Goal: Task Accomplishment & Management: Complete application form

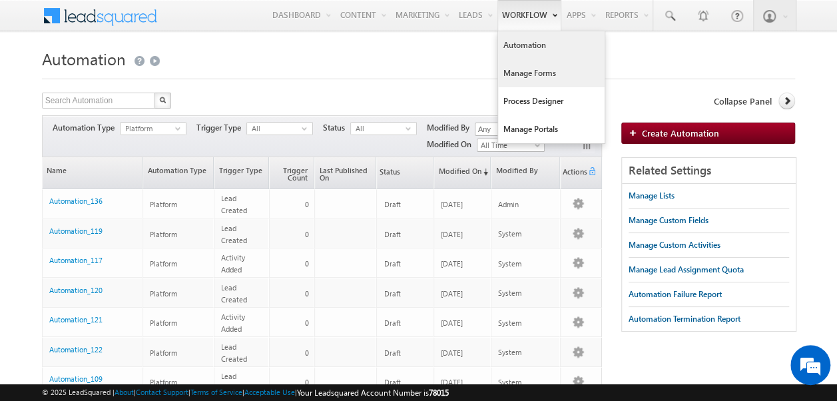
click at [513, 74] on link "Manage Forms" at bounding box center [551, 73] width 107 height 28
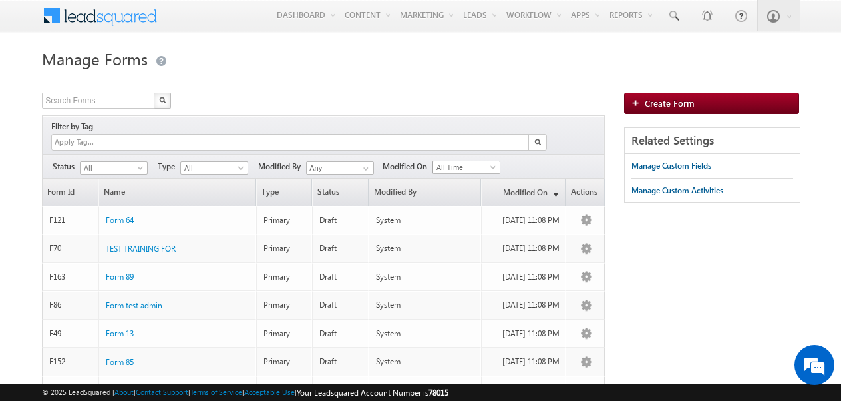
drag, startPoint x: 488, startPoint y: 152, endPoint x: 479, endPoint y: 166, distance: 16.4
click at [488, 161] on span "All Time" at bounding box center [464, 167] width 63 height 12
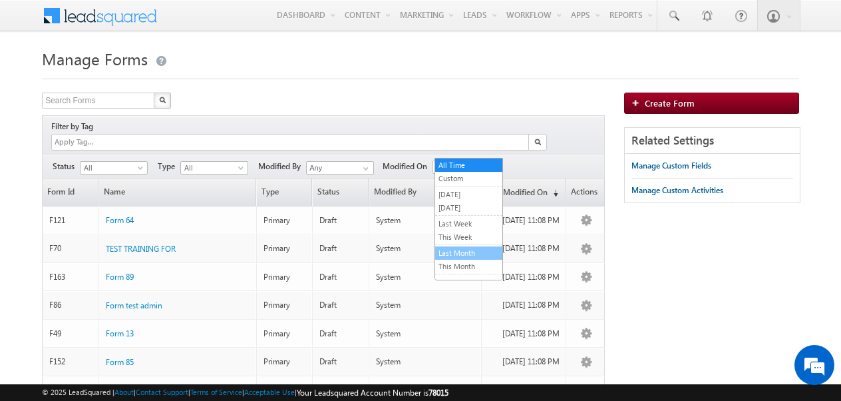
click at [451, 248] on link "Last Month" at bounding box center [468, 253] width 67 height 12
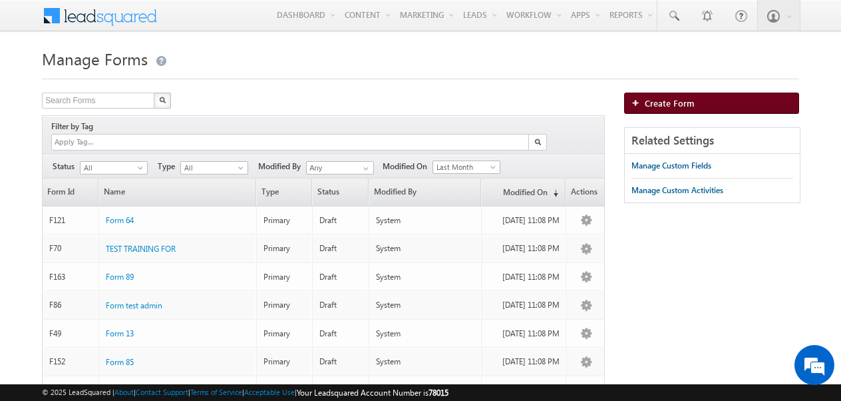
click at [656, 103] on span "Create Form" at bounding box center [670, 102] width 50 height 11
click at [648, 102] on span "Create Form" at bounding box center [670, 102] width 50 height 11
drag, startPoint x: 488, startPoint y: 148, endPoint x: 481, endPoint y: 174, distance: 27.6
click at [488, 161] on span "Last Month" at bounding box center [464, 167] width 63 height 12
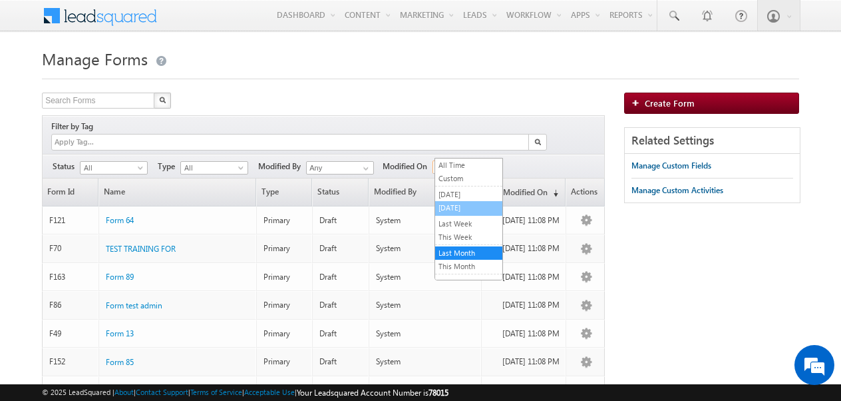
click at [448, 211] on link "Today" at bounding box center [468, 208] width 67 height 12
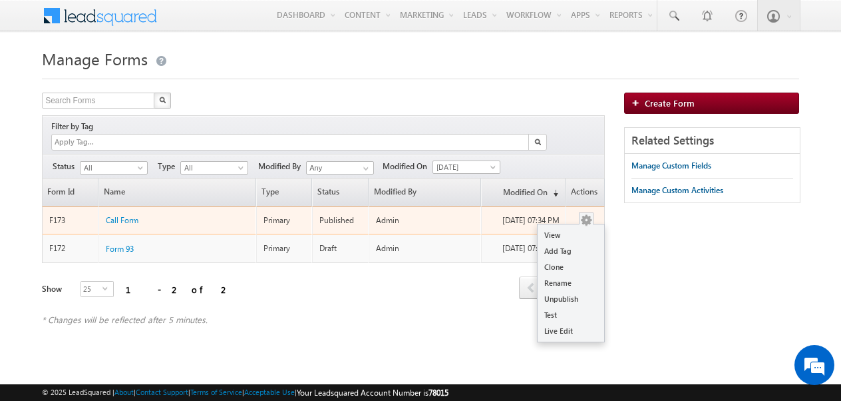
click at [590, 214] on button "button" at bounding box center [586, 220] width 13 height 13
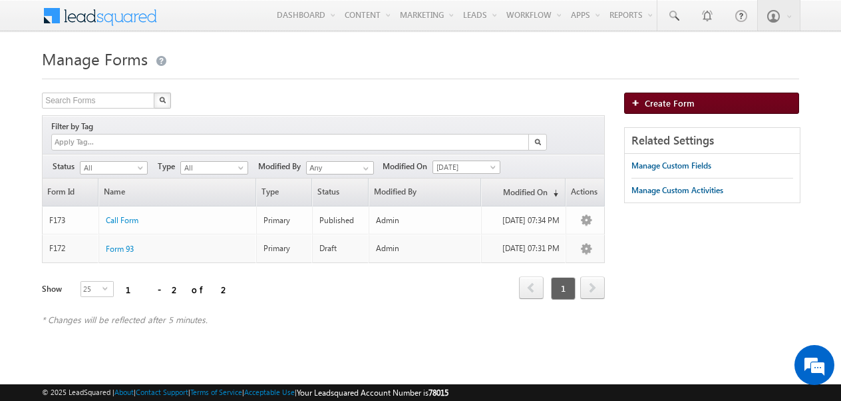
click at [667, 107] on span "Create Form" at bounding box center [670, 102] width 50 height 11
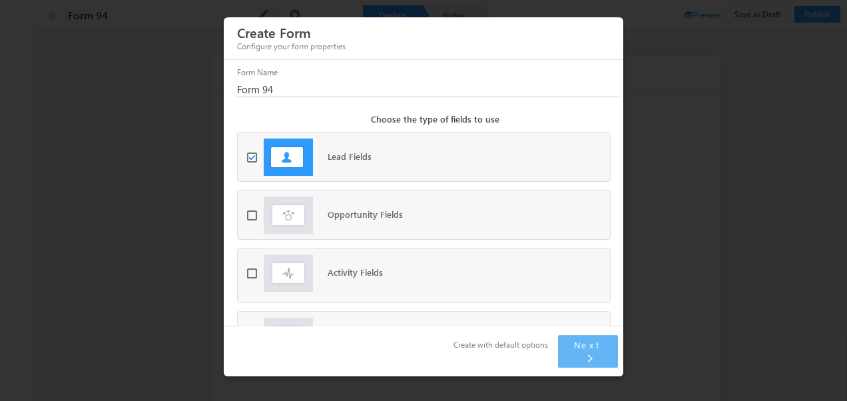
click at [254, 162] on span at bounding box center [255, 157] width 17 height 10
checkbox input "false"
click at [254, 278] on span at bounding box center [255, 273] width 17 height 10
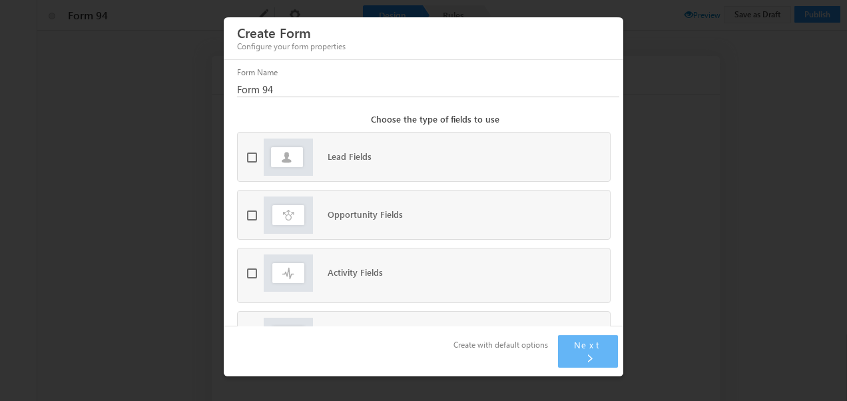
checkbox input "true"
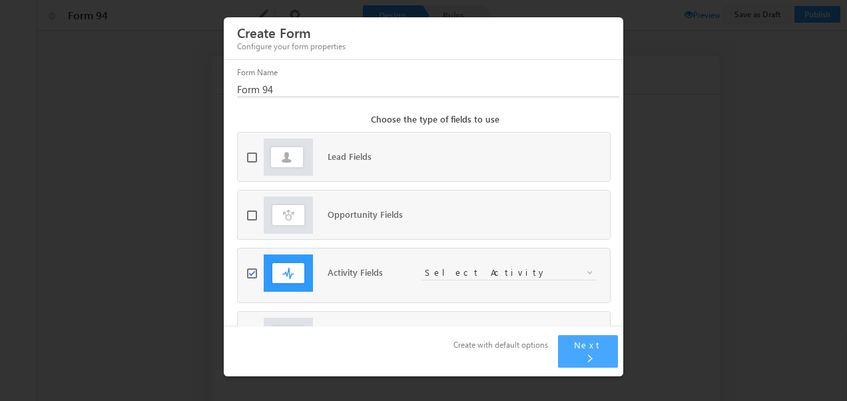
click at [585, 350] on span "Next" at bounding box center [588, 344] width 28 height 11
click at [471, 274] on div "Activity Fields Select Activity Activity Phone call Application Status Appointm…" at bounding box center [424, 275] width 372 height 54
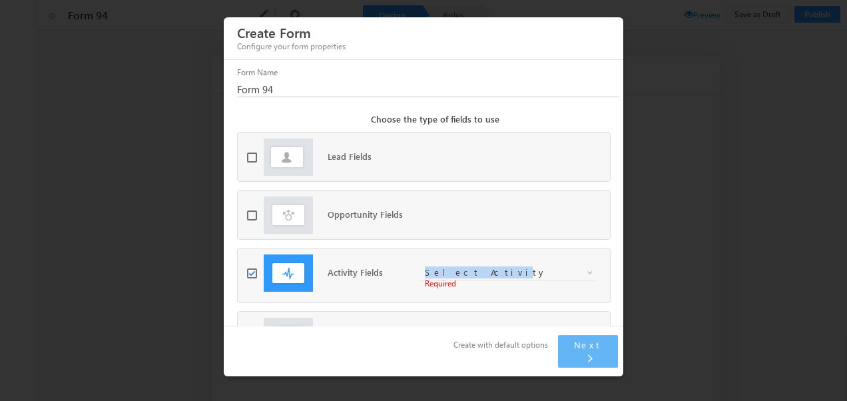
drag, startPoint x: 471, startPoint y: 274, endPoint x: 470, endPoint y: 286, distance: 12.1
click at [471, 278] on span "Select Activity" at bounding box center [499, 272] width 156 height 12
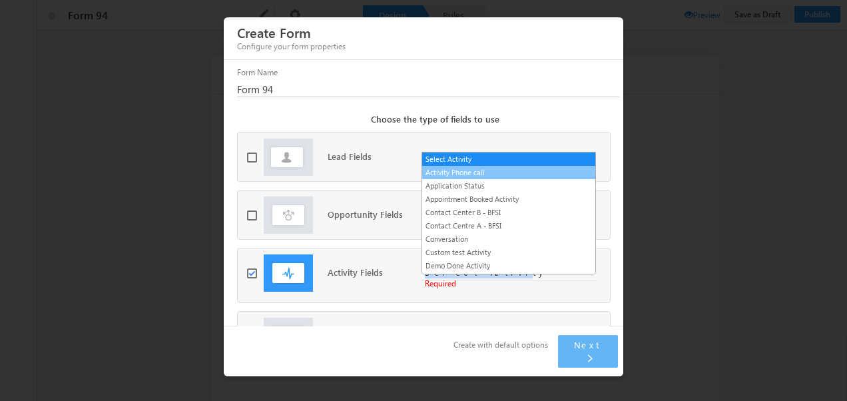
click at [464, 172] on link "Activity Phone call" at bounding box center [508, 172] width 173 height 12
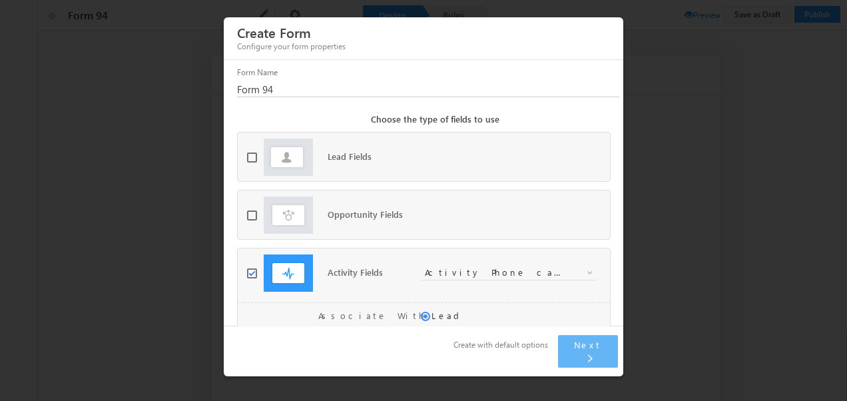
drag, startPoint x: 576, startPoint y: 354, endPoint x: 549, endPoint y: 324, distance: 40.6
click at [575, 350] on span "Next" at bounding box center [588, 344] width 28 height 11
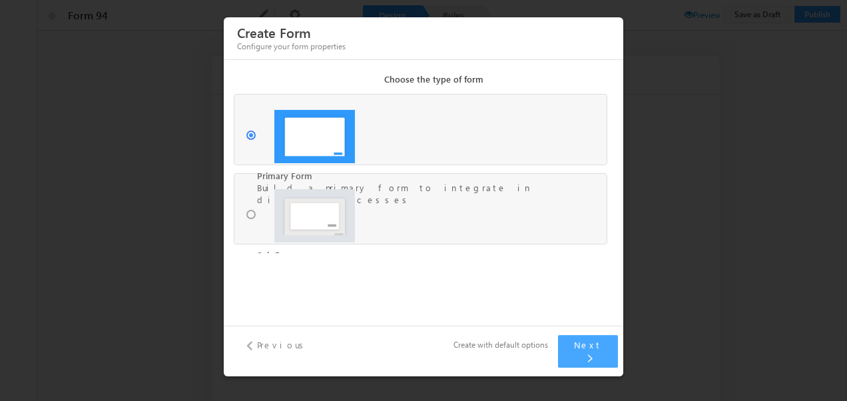
click at [577, 350] on span "Next" at bounding box center [588, 344] width 28 height 11
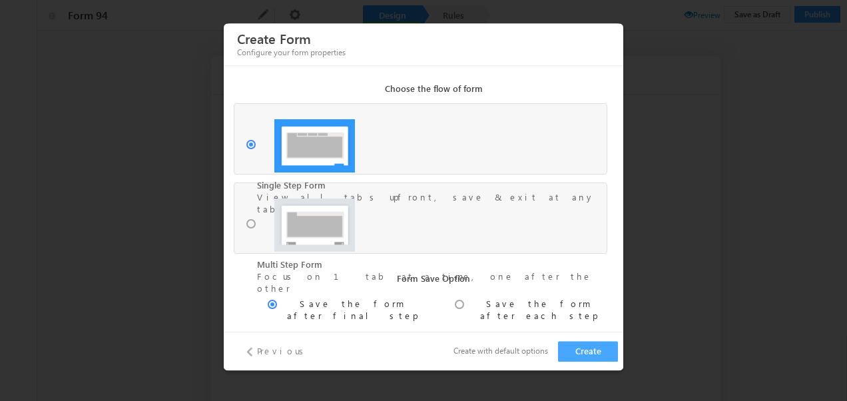
click at [578, 352] on button "Create" at bounding box center [588, 351] width 60 height 21
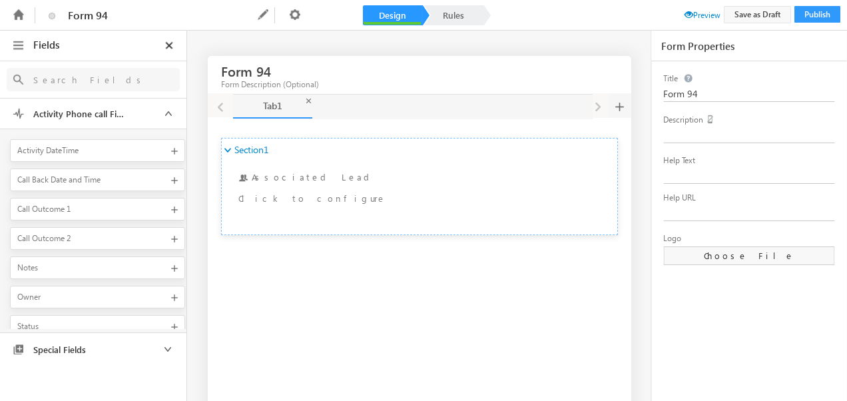
click at [115, 108] on span "Activity Phone call Fields" at bounding box center [77, 114] width 100 height 12
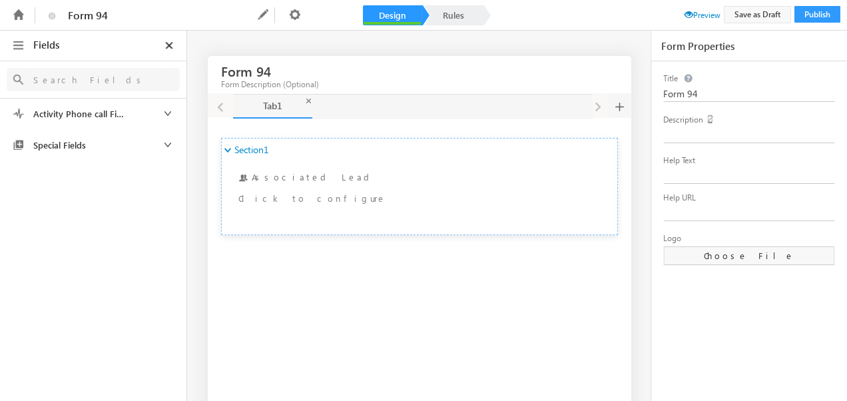
click at [115, 108] on span "Activity Phone call Fields" at bounding box center [77, 114] width 100 height 12
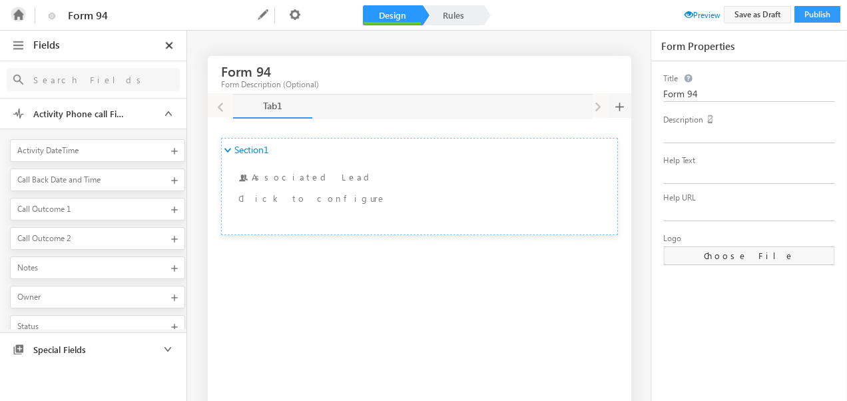
click at [21, 16] on icon at bounding box center [18, 14] width 15 height 15
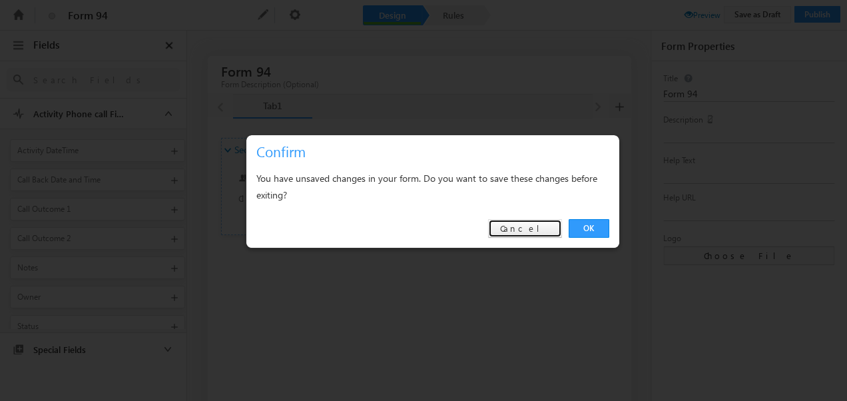
click at [547, 221] on link "Cancel" at bounding box center [525, 228] width 74 height 19
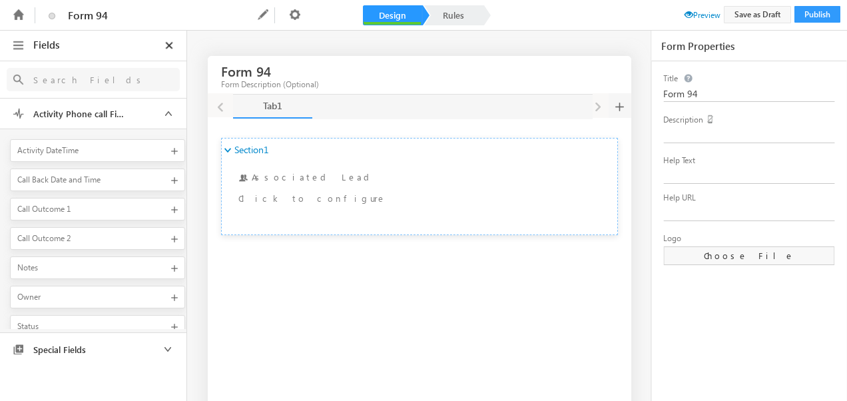
click at [167, 43] on icon at bounding box center [169, 45] width 13 height 9
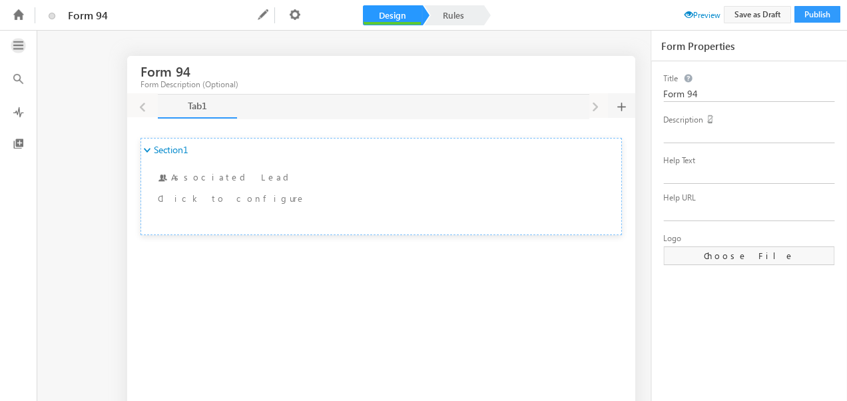
drag, startPoint x: 19, startPoint y: 41, endPoint x: 21, endPoint y: 51, distance: 9.4
click at [19, 41] on icon at bounding box center [18, 45] width 15 height 15
click at [20, 43] on icon at bounding box center [18, 45] width 15 height 15
click at [19, 51] on icon at bounding box center [18, 45] width 15 height 15
click at [20, 14] on icon at bounding box center [18, 14] width 15 height 15
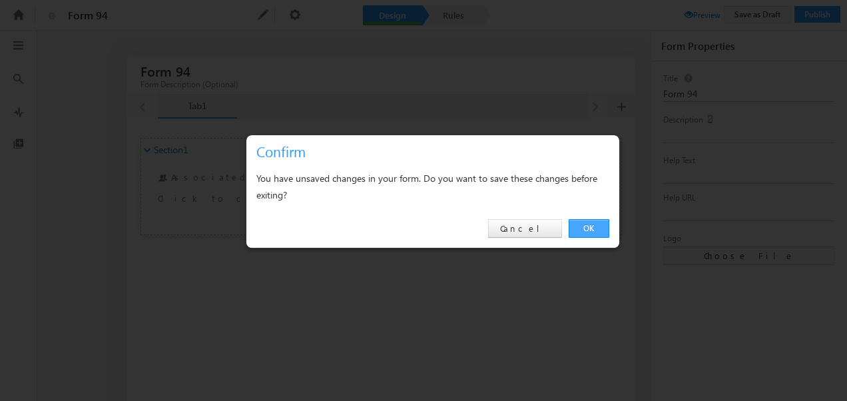
click at [582, 224] on link "OK" at bounding box center [589, 228] width 41 height 19
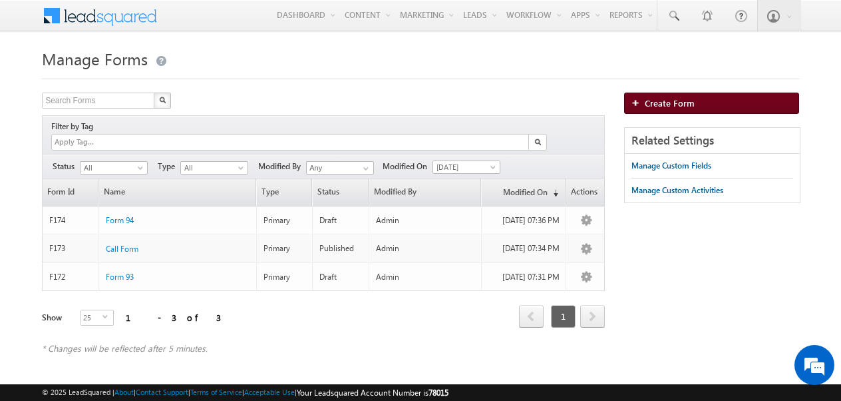
click at [646, 105] on span "Create Form" at bounding box center [670, 102] width 50 height 11
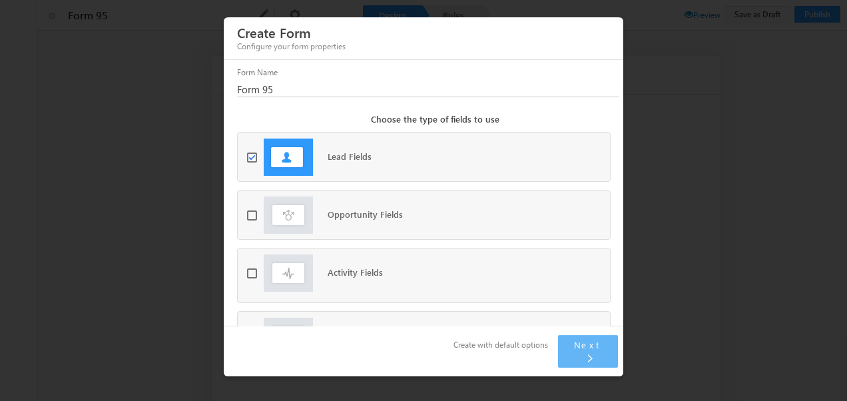
click at [252, 273] on label "Activity Fields" at bounding box center [313, 280] width 132 height 37
checkbox input "true"
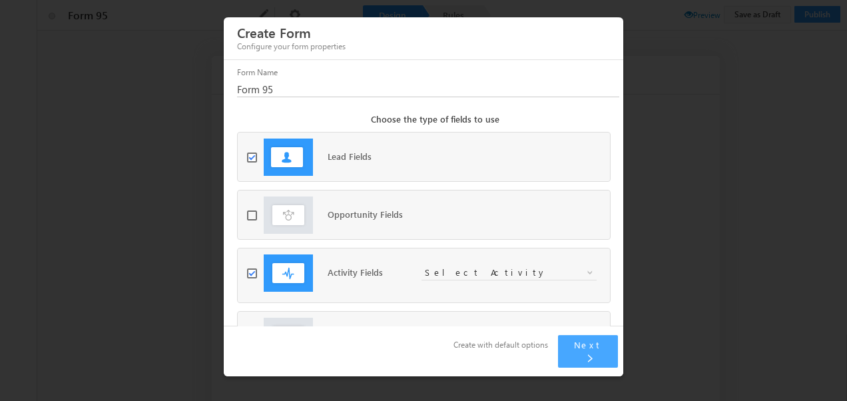
click at [593, 361] on button "Next" at bounding box center [588, 351] width 60 height 33
drag, startPoint x: 562, startPoint y: 264, endPoint x: 548, endPoint y: 285, distance: 25.5
click at [558, 273] on div "Activity Fields Select Activity Activity Phone call Application Status Appointm…" at bounding box center [424, 275] width 372 height 54
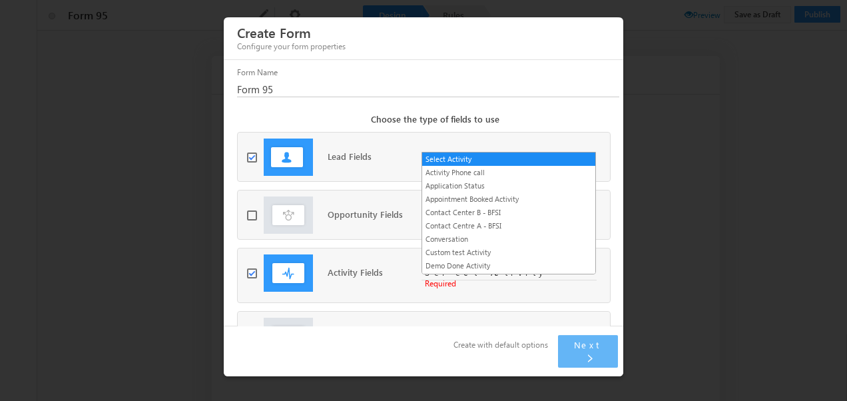
click at [546, 278] on span "Select Activity" at bounding box center [499, 272] width 156 height 12
drag, startPoint x: 459, startPoint y: 170, endPoint x: 459, endPoint y: 179, distance: 9.3
click at [459, 172] on link "Activity Phone call" at bounding box center [508, 172] width 173 height 12
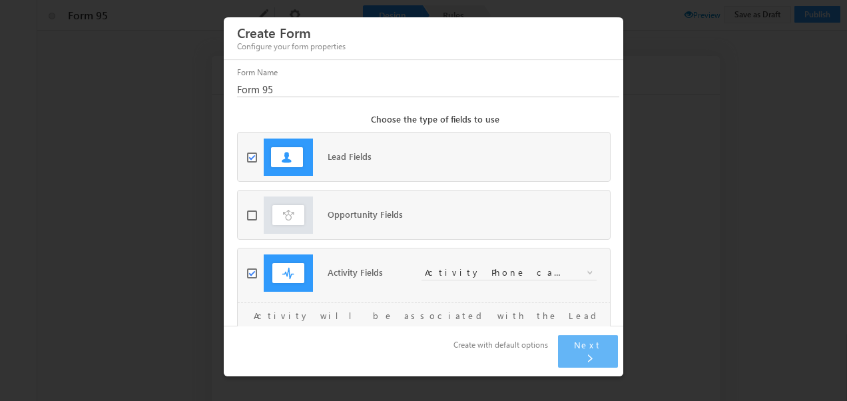
drag, startPoint x: 571, startPoint y: 354, endPoint x: 514, endPoint y: 278, distance: 94.7
click at [570, 355] on button "Next" at bounding box center [588, 351] width 60 height 33
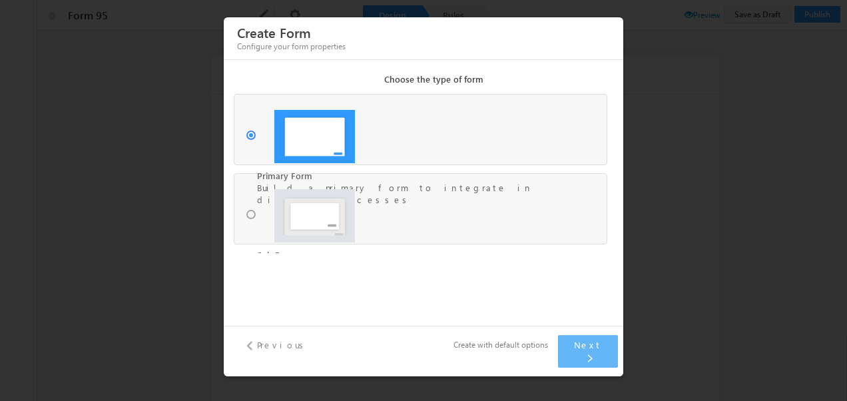
drag, startPoint x: 589, startPoint y: 348, endPoint x: 561, endPoint y: 349, distance: 28.6
click at [589, 348] on span "Next" at bounding box center [588, 344] width 28 height 11
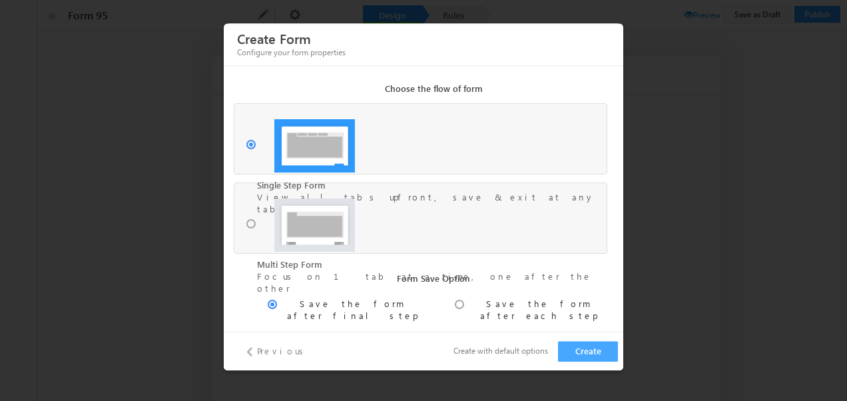
click at [598, 351] on button "Create" at bounding box center [588, 351] width 60 height 21
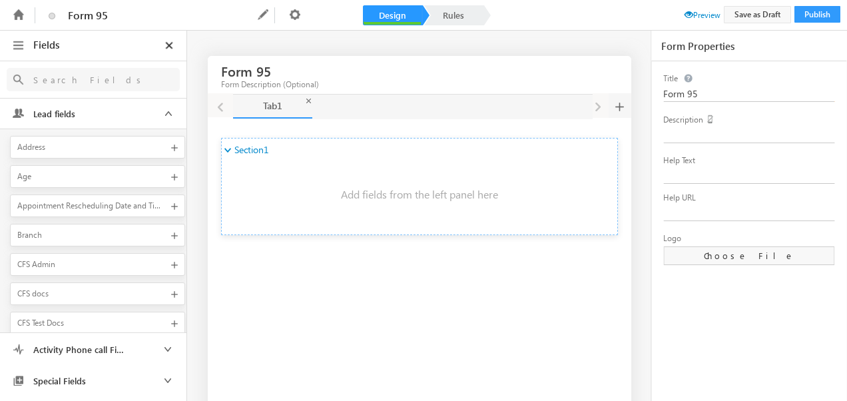
click at [83, 77] on input "text" at bounding box center [94, 79] width 134 height 17
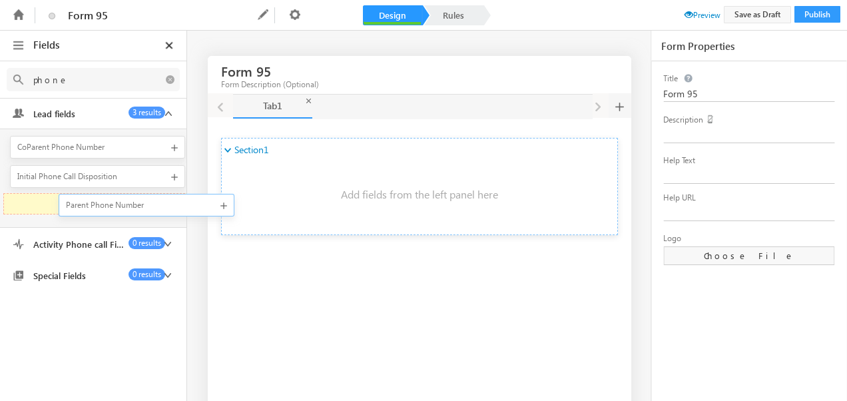
scroll to position [0, 5]
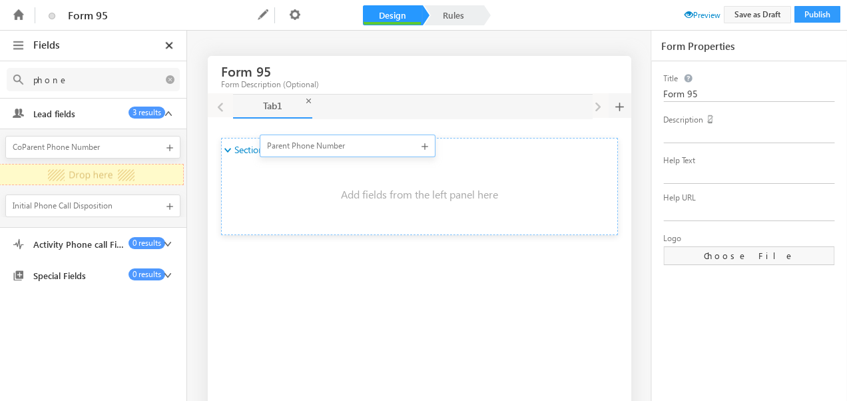
drag, startPoint x: 64, startPoint y: 203, endPoint x: 272, endPoint y: 149, distance: 214.6
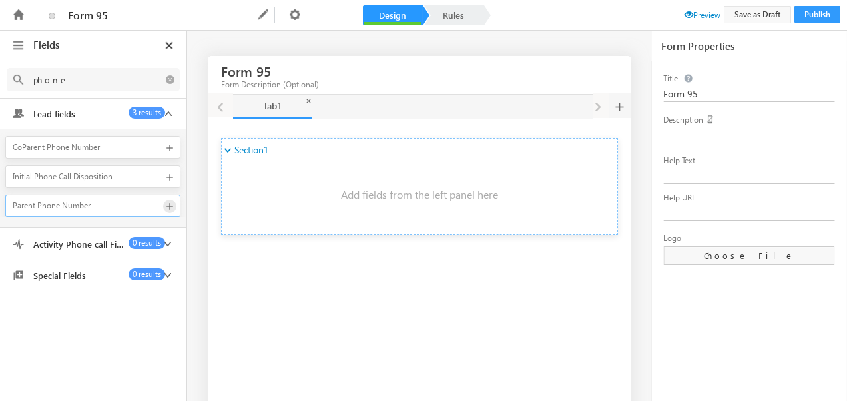
click at [170, 204] on span at bounding box center [169, 206] width 13 height 13
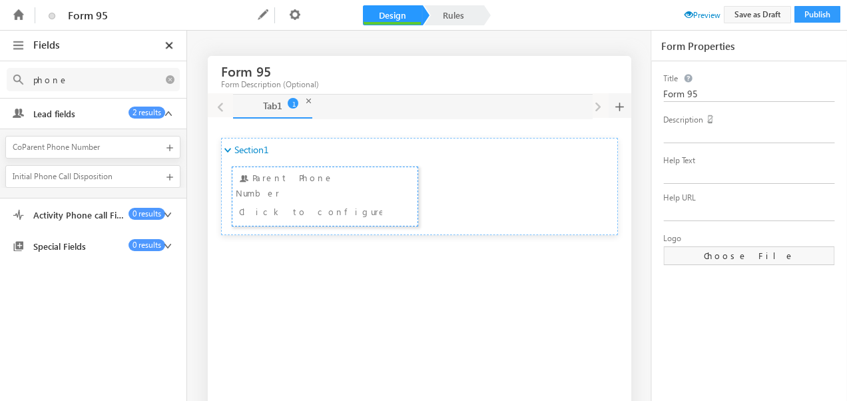
type input "phone"
drag, startPoint x: 706, startPoint y: 95, endPoint x: 636, endPoint y: 101, distance: 70.2
click at [636, 100] on div "Fields phone Select an Account Fields 0 results Select an Account Select an Acc…" at bounding box center [423, 207] width 847 height 352
type input "Phone call activity Disposition"
click at [73, 211] on span "Activity Phone call Fields" at bounding box center [77, 215] width 100 height 12
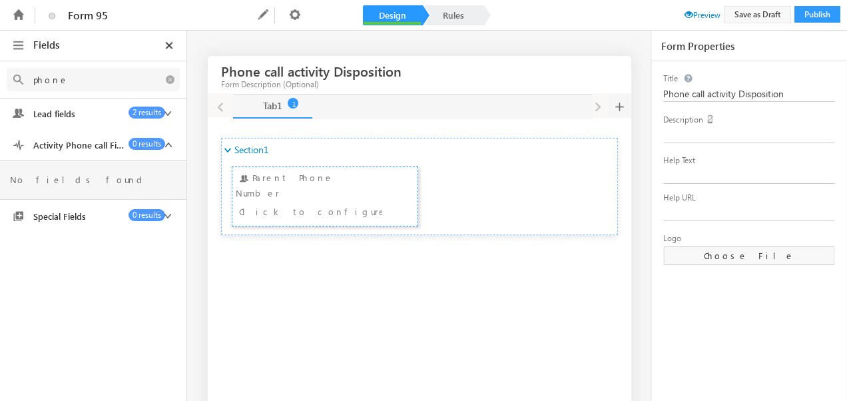
click at [101, 147] on span "Activity Phone call Fields" at bounding box center [77, 145] width 100 height 12
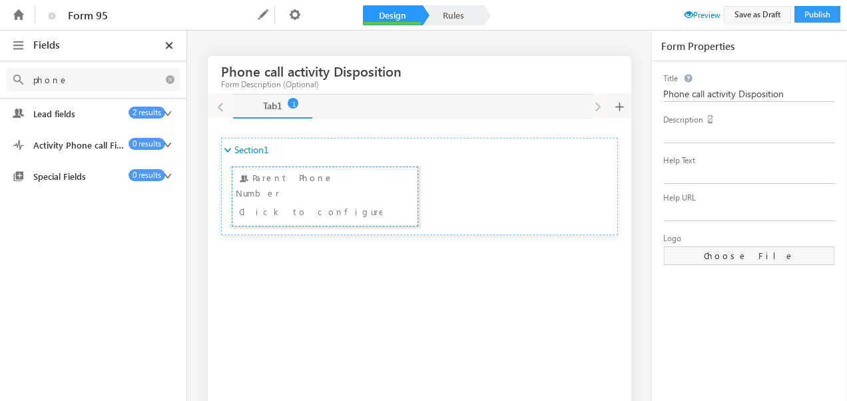
click at [101, 147] on span "Activity Phone call Fields" at bounding box center [77, 145] width 100 height 12
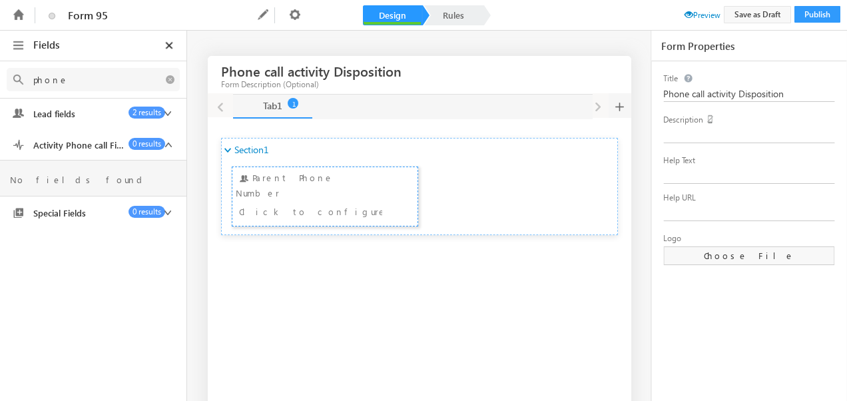
click at [86, 177] on li "No fields found" at bounding box center [93, 177] width 180 height 17
click at [115, 144] on span "Activity Phone call Fields" at bounding box center [77, 145] width 100 height 12
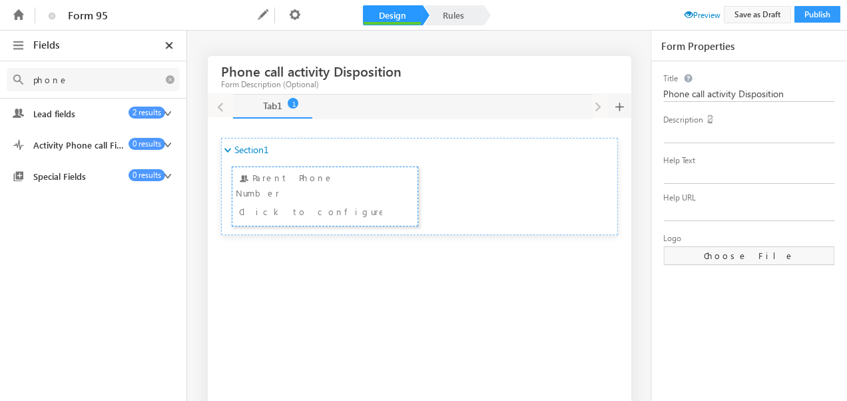
click at [117, 110] on span "Lead fields" at bounding box center [77, 114] width 100 height 12
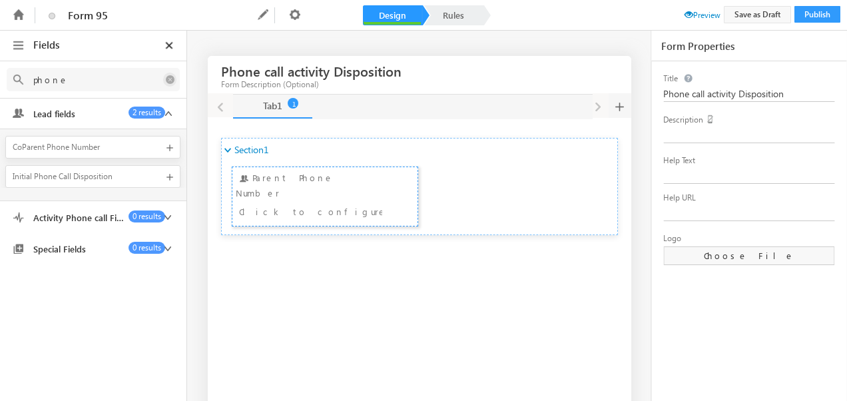
click at [172, 80] on icon at bounding box center [169, 80] width 13 height 14
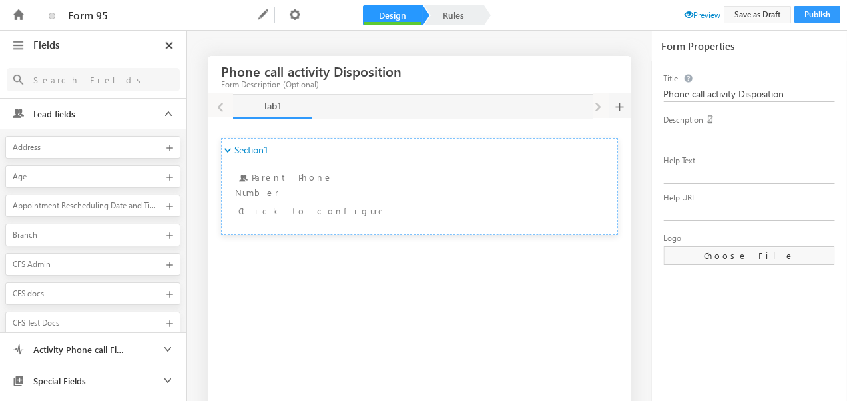
click at [95, 349] on span "Activity Phone call Fields" at bounding box center [77, 350] width 100 height 12
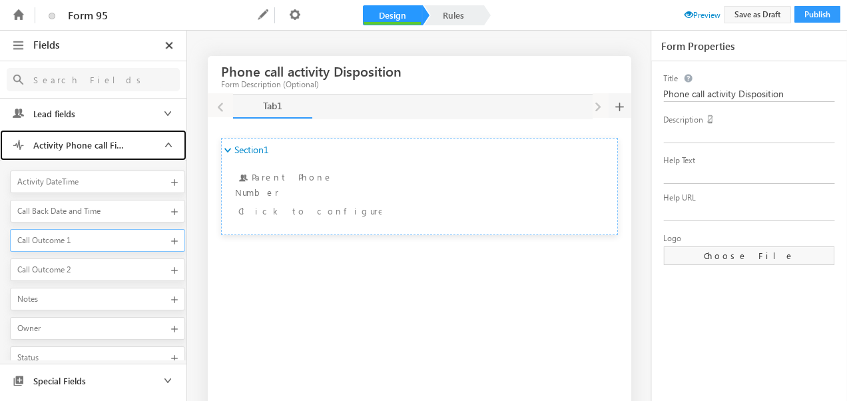
scroll to position [5, 0]
click at [172, 233] on span at bounding box center [174, 235] width 13 height 13
click at [172, 238] on span at bounding box center [174, 240] width 13 height 13
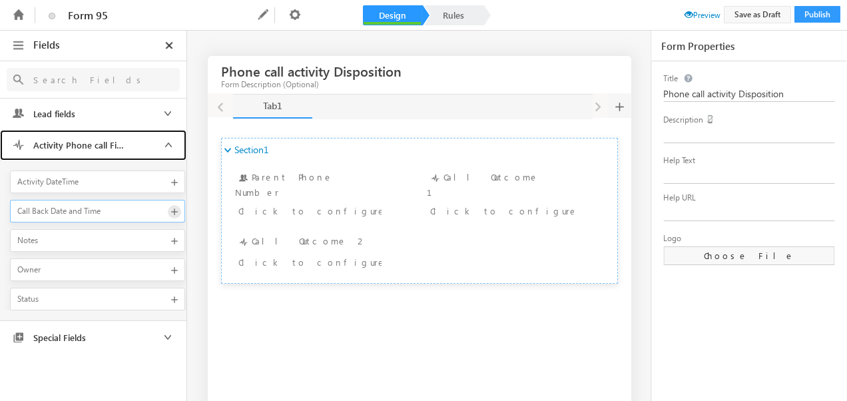
click at [168, 209] on span at bounding box center [174, 211] width 13 height 13
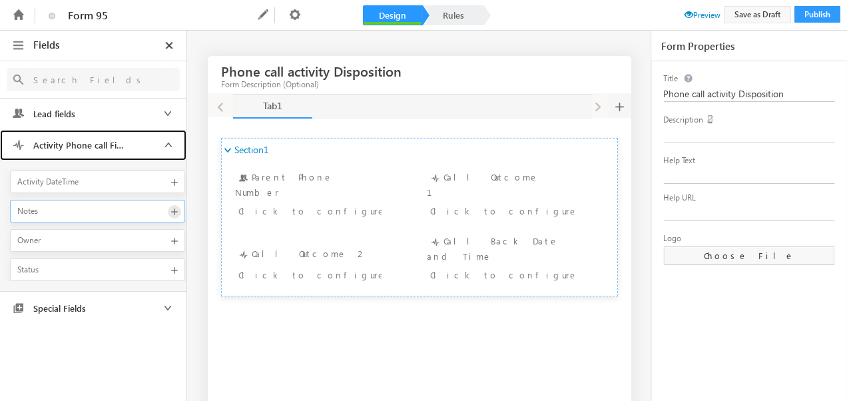
click at [173, 206] on span at bounding box center [174, 211] width 13 height 13
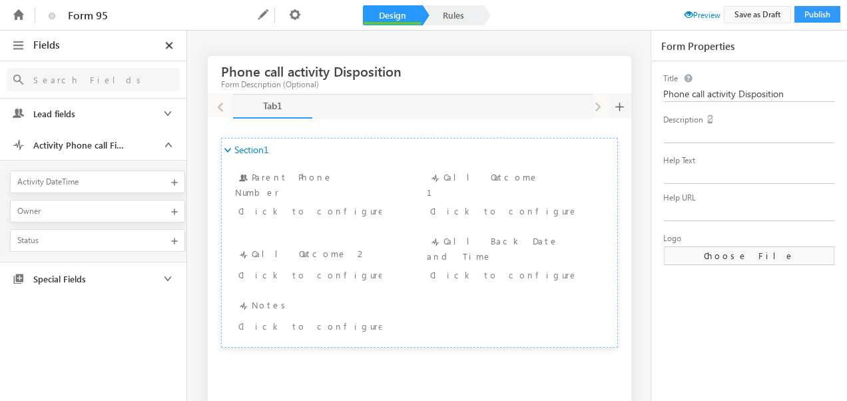
click at [704, 17] on span "Preview" at bounding box center [702, 15] width 36 height 10
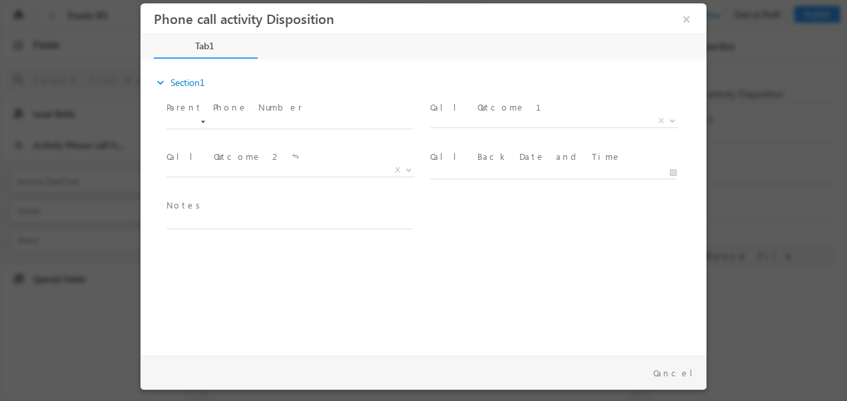
click at [202, 123] on div at bounding box center [203, 121] width 4 height 3
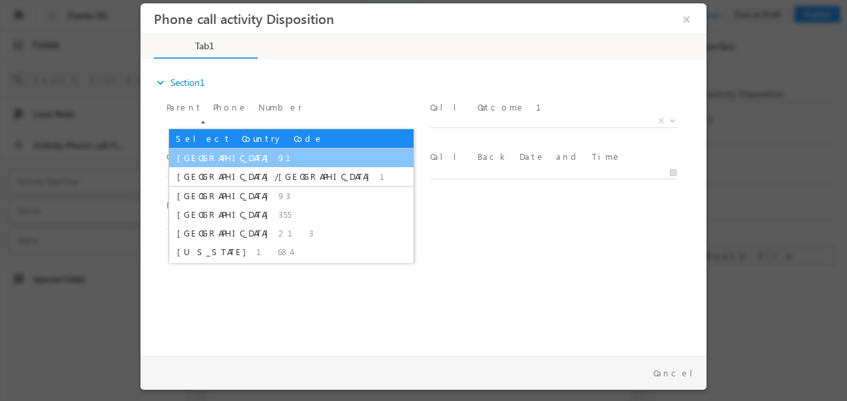
click at [194, 161] on span "India" at bounding box center [226, 157] width 98 height 11
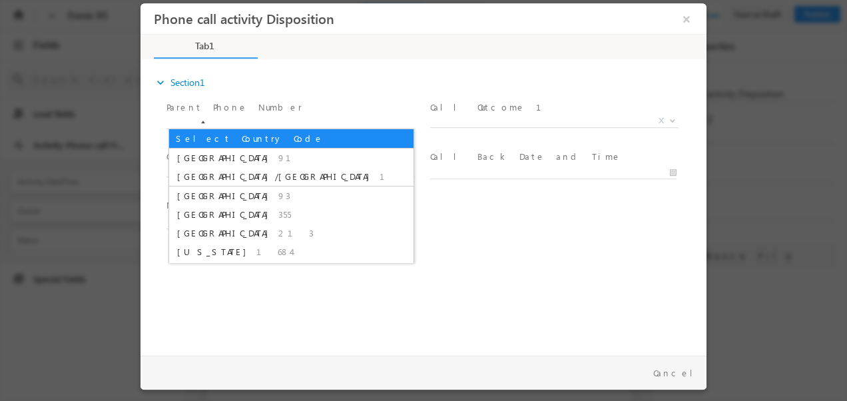
type input "+91"
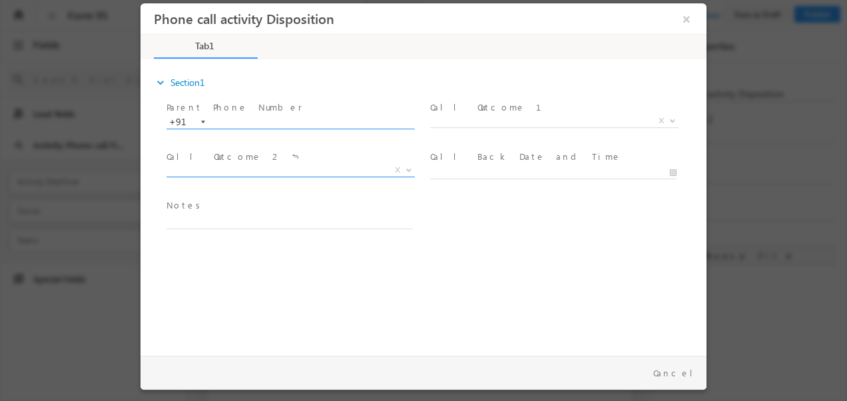
click at [262, 166] on span "X" at bounding box center [290, 170] width 248 height 13
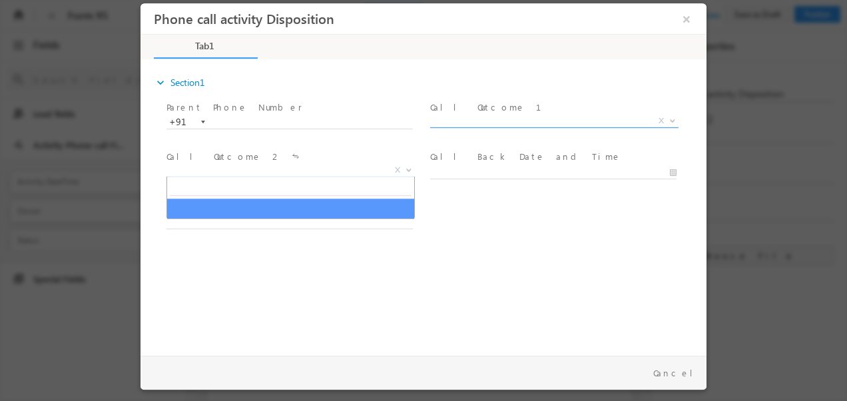
click at [479, 121] on span "X" at bounding box center [554, 121] width 248 height 13
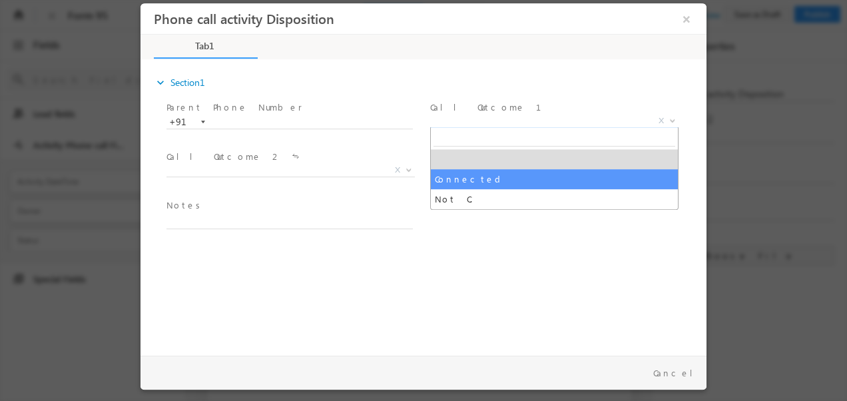
drag, startPoint x: 458, startPoint y: 184, endPoint x: 323, endPoint y: 156, distance: 137.9
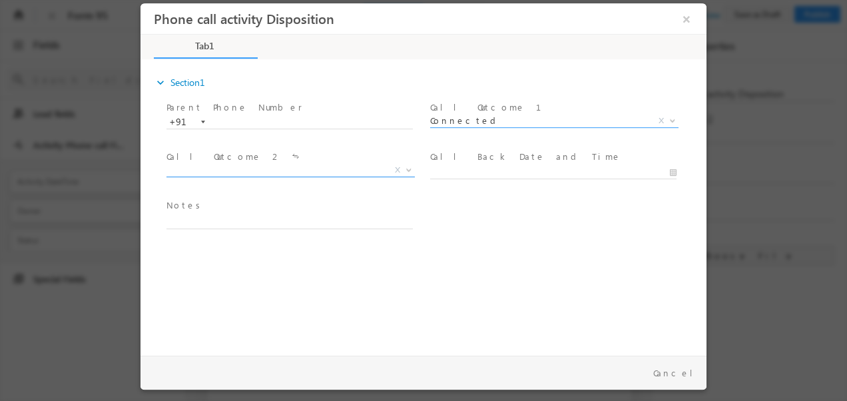
click at [280, 170] on span "X" at bounding box center [290, 170] width 248 height 13
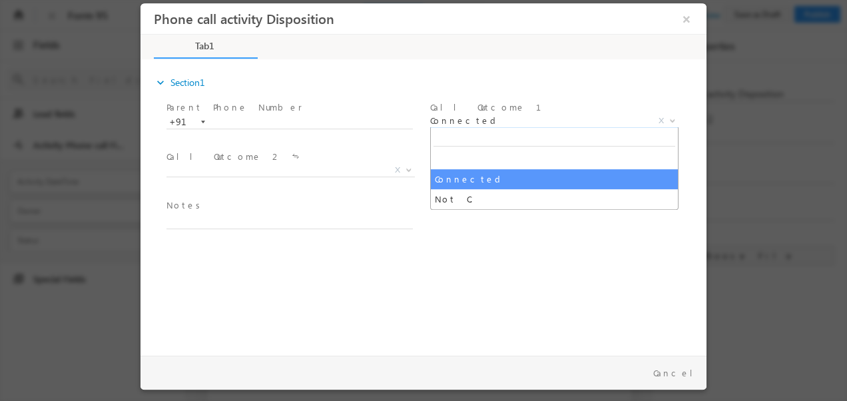
click at [490, 120] on span "Connected" at bounding box center [538, 121] width 216 height 12
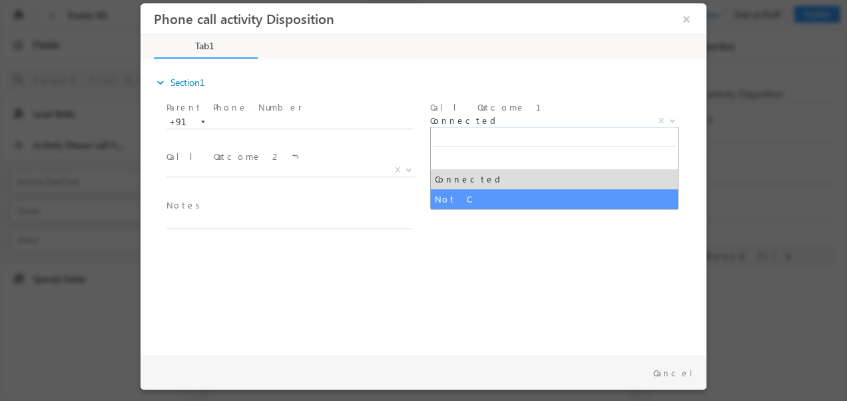
select select "Not C."
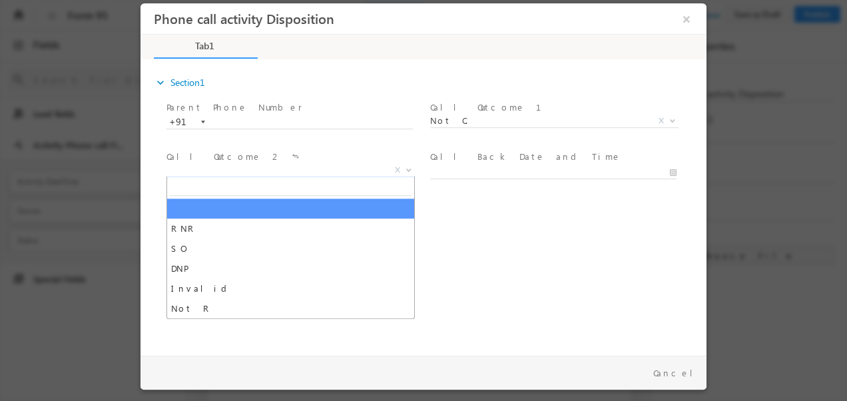
click at [270, 170] on span "X" at bounding box center [290, 170] width 248 height 13
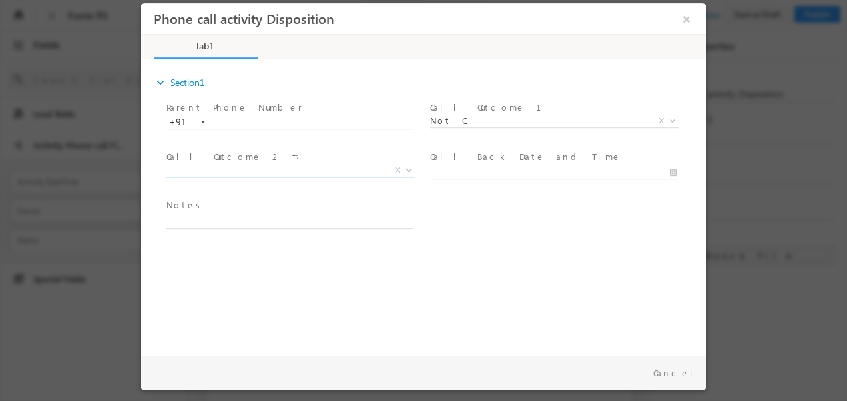
click at [687, 21] on button "×" at bounding box center [686, 19] width 23 height 25
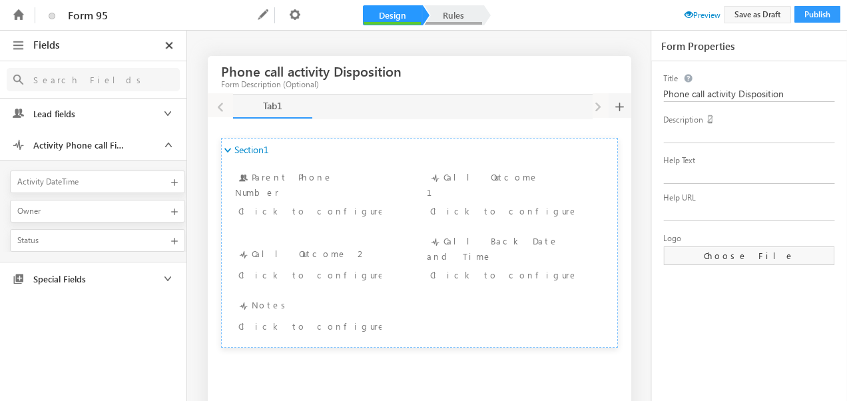
click at [462, 17] on link "Rules" at bounding box center [453, 15] width 59 height 20
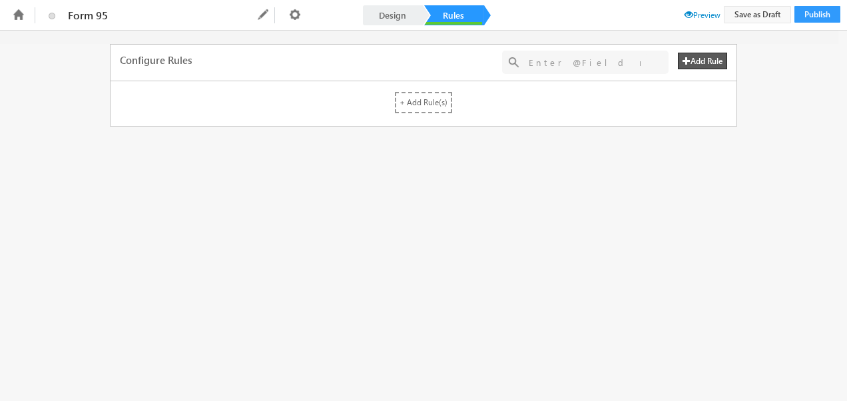
click at [431, 95] on label "+ Add Rule(s)" at bounding box center [423, 102] width 57 height 21
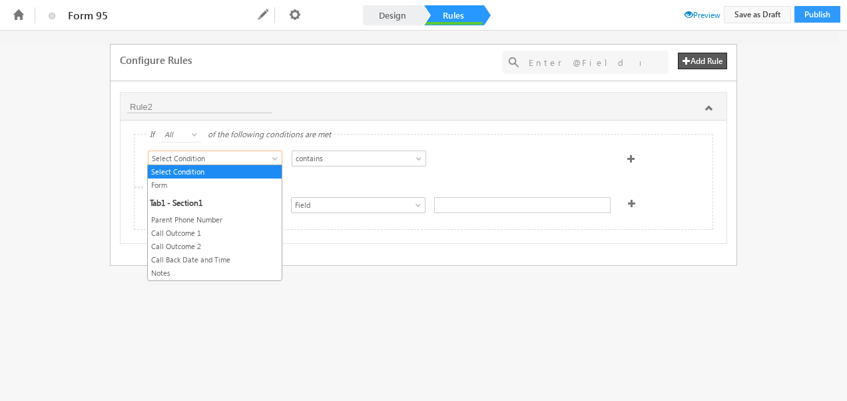
drag, startPoint x: 210, startPoint y: 154, endPoint x: 211, endPoint y: 168, distance: 14.0
click at [210, 154] on span "Select Condition" at bounding box center [208, 158] width 120 height 12
click at [174, 233] on link "Call Outcome 1" at bounding box center [215, 233] width 134 height 12
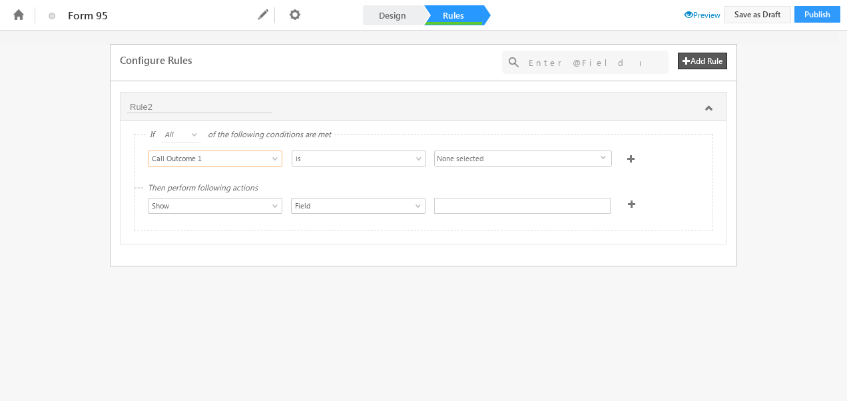
click at [562, 156] on span "None selected" at bounding box center [518, 159] width 166 height 16
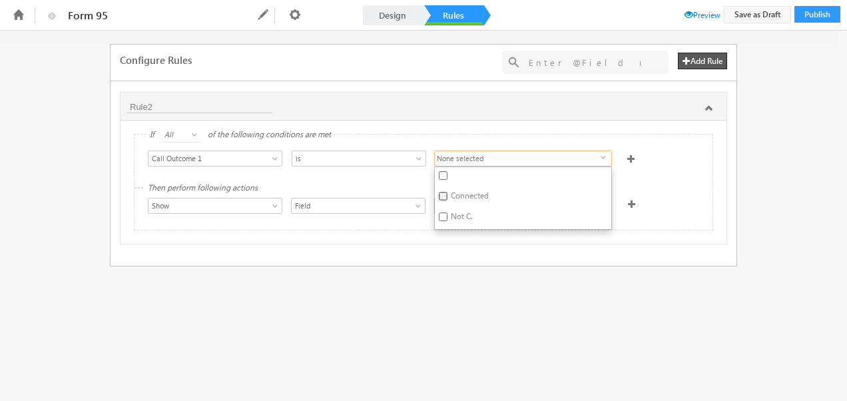
click at [441, 193] on input "Connected" at bounding box center [443, 196] width 9 height 9
checkbox input "true"
click at [377, 222] on div "Then perform following actions Show Hide Set Value Make Read-Only Make Mandator…" at bounding box center [423, 208] width 578 height 41
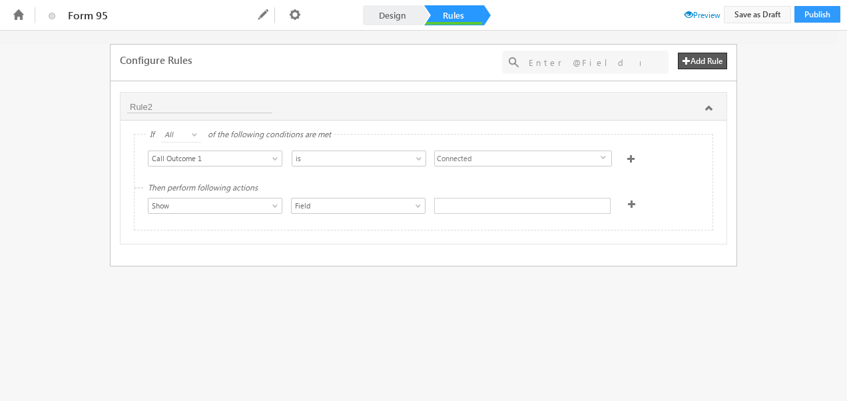
click at [513, 205] on div at bounding box center [522, 206] width 176 height 16
click at [690, 65] on button "Add Rule" at bounding box center [702, 61] width 49 height 17
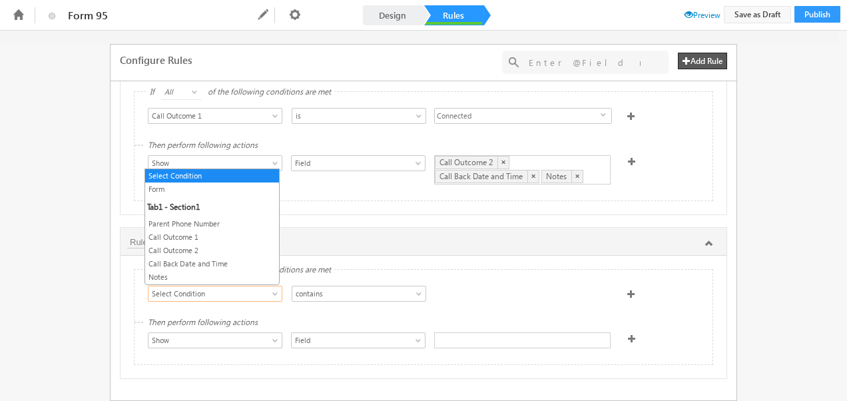
click at [258, 288] on span "Select Condition" at bounding box center [208, 294] width 120 height 12
click at [182, 247] on link "Call Outcome 2" at bounding box center [212, 250] width 134 height 12
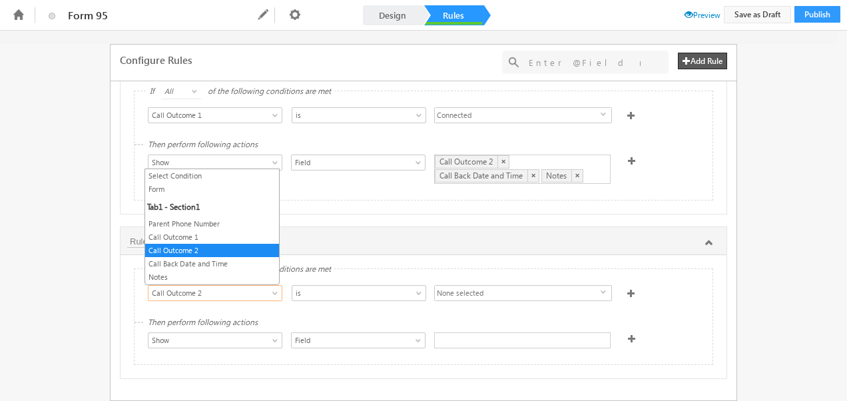
click at [200, 288] on span "Call Outcome 2" at bounding box center [208, 293] width 120 height 12
drag, startPoint x: 185, startPoint y: 232, endPoint x: 196, endPoint y: 250, distance: 21.5
click at [185, 232] on link "Call Outcome 1" at bounding box center [212, 237] width 134 height 12
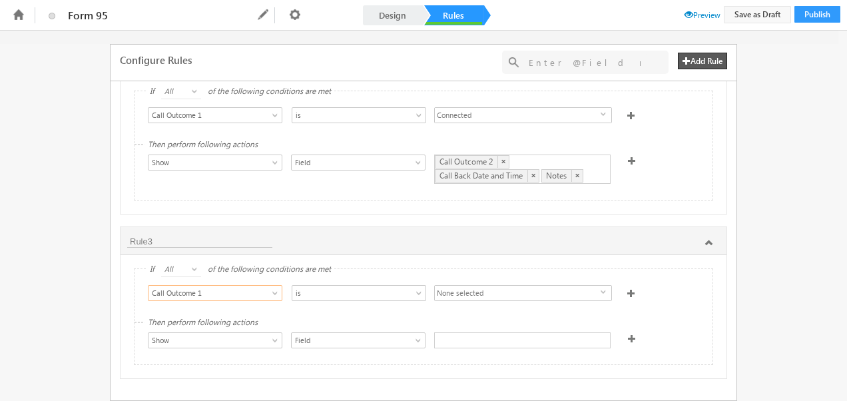
click at [470, 289] on span "None selected" at bounding box center [518, 294] width 166 height 16
click at [439, 350] on input "Not C." at bounding box center [443, 351] width 9 height 9
checkbox input "true"
click at [268, 346] on div "Show Hide Set Value Make Read-Only Make Mandatory Disable Submission & Show Err…" at bounding box center [212, 341] width 128 height 19
drag, startPoint x: 254, startPoint y: 333, endPoint x: 226, endPoint y: 338, distance: 28.3
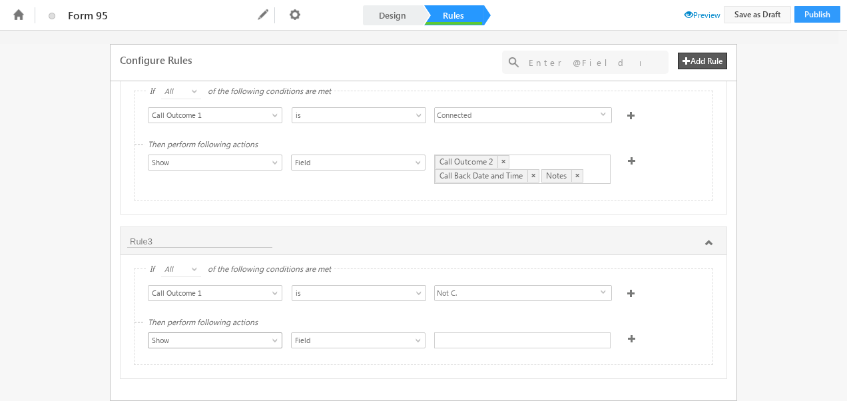
click at [253, 334] on span "Show" at bounding box center [208, 340] width 120 height 12
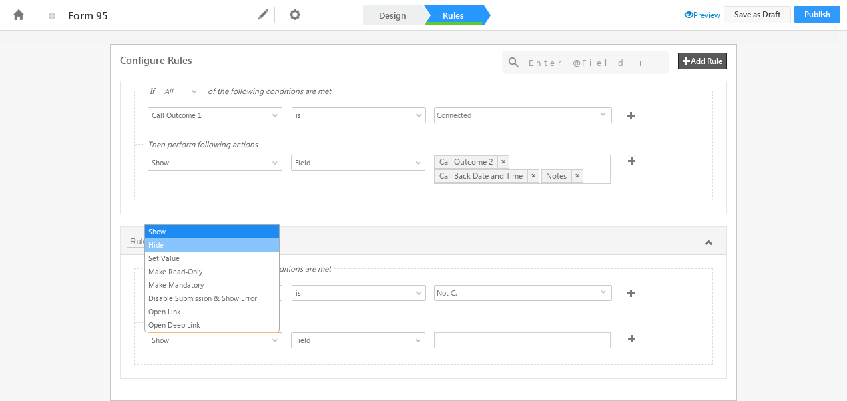
drag, startPoint x: 173, startPoint y: 244, endPoint x: 300, endPoint y: 300, distance: 138.9
click at [174, 246] on link "Hide" at bounding box center [212, 245] width 134 height 12
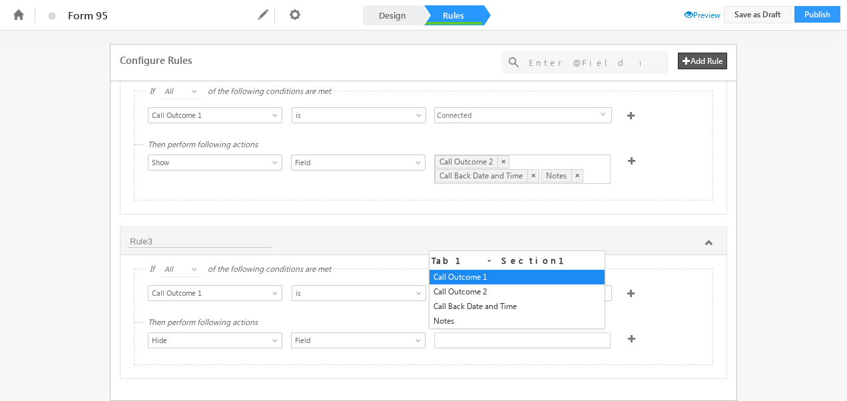
click at [477, 334] on div at bounding box center [522, 340] width 176 height 16
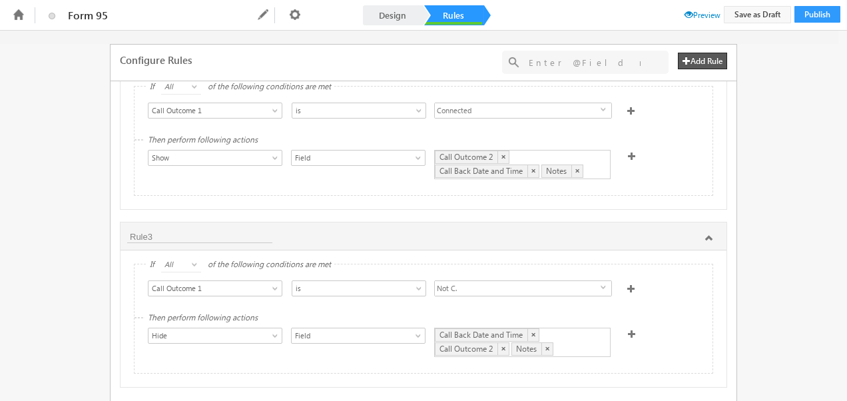
click at [694, 59] on button "Add Rule" at bounding box center [702, 61] width 49 height 17
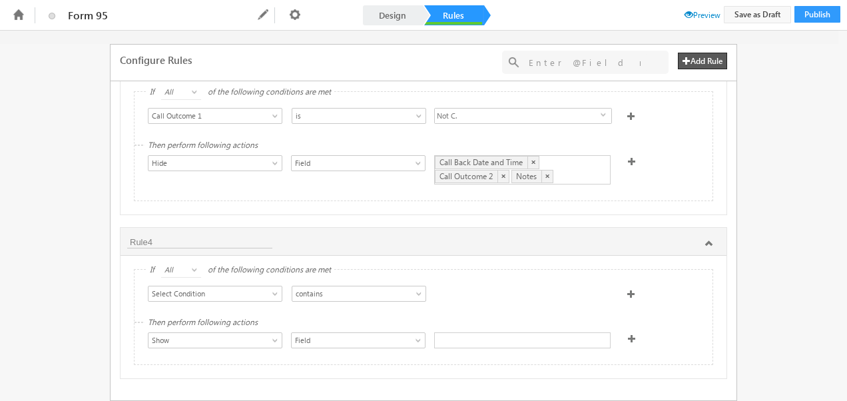
scroll to position [228, 0]
click at [406, 8] on link "Design" at bounding box center [392, 15] width 59 height 20
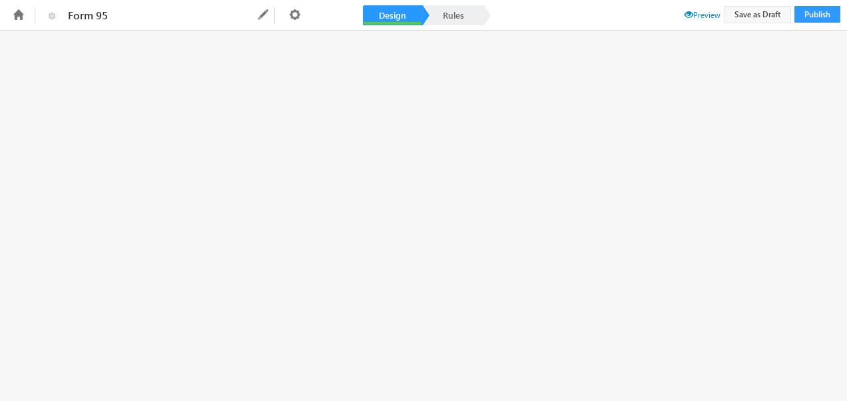
scroll to position [0, 0]
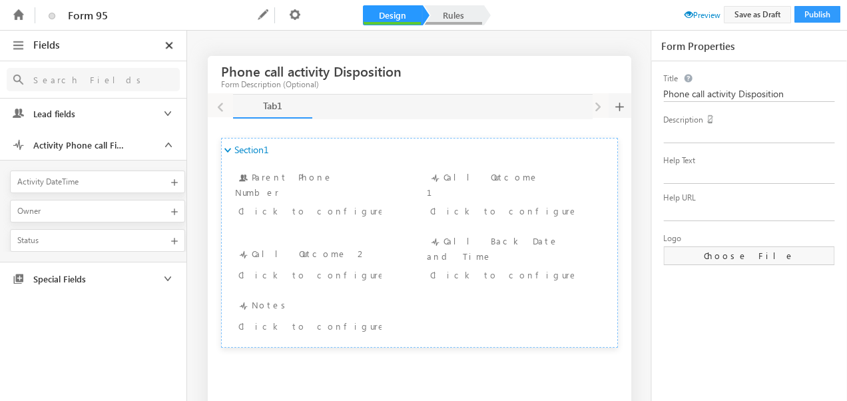
click at [462, 12] on link "Rules" at bounding box center [453, 15] width 59 height 20
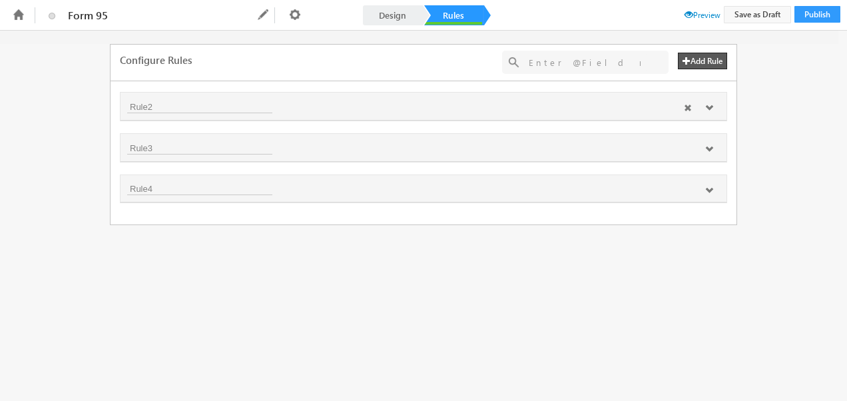
click at [385, 113] on div "Rule2" at bounding box center [423, 107] width 606 height 28
click at [356, 105] on div "Rule2" at bounding box center [423, 106] width 593 height 14
click at [709, 105] on icon at bounding box center [709, 108] width 8 height 8
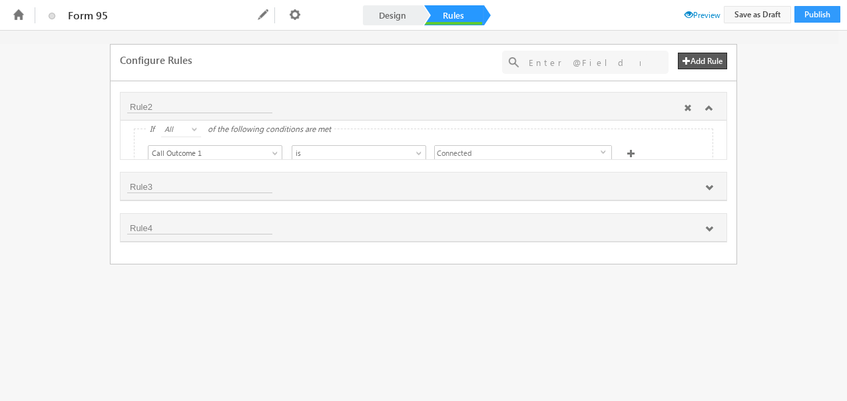
click at [709, 105] on icon at bounding box center [709, 108] width 8 height 8
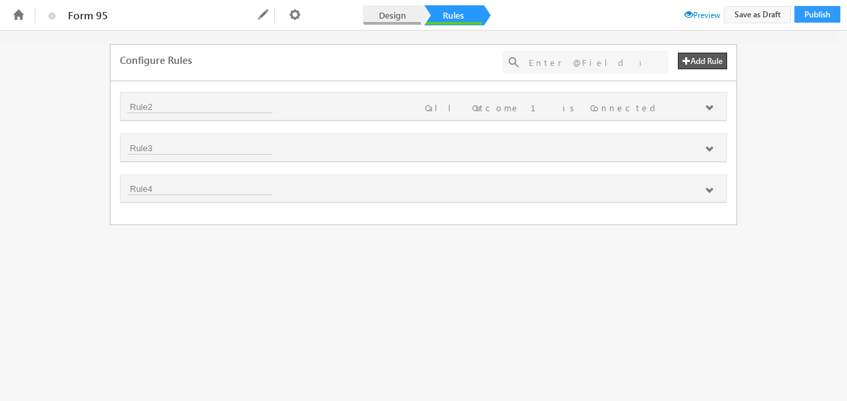
click at [391, 13] on link "Design" at bounding box center [392, 15] width 59 height 20
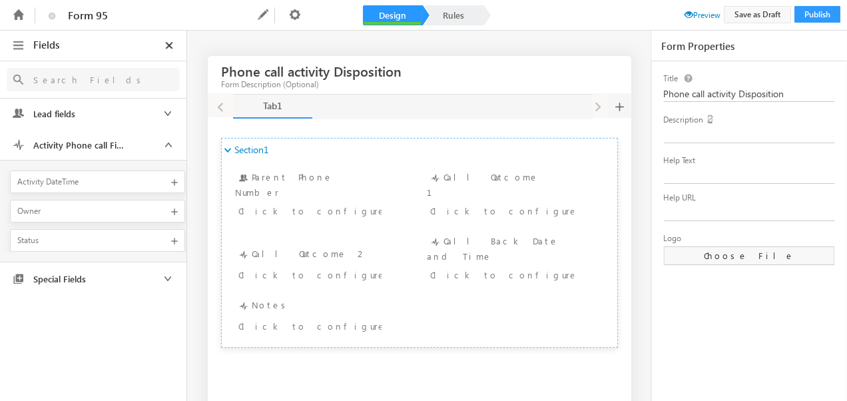
click at [692, 15] on span "Preview" at bounding box center [702, 15] width 36 height 10
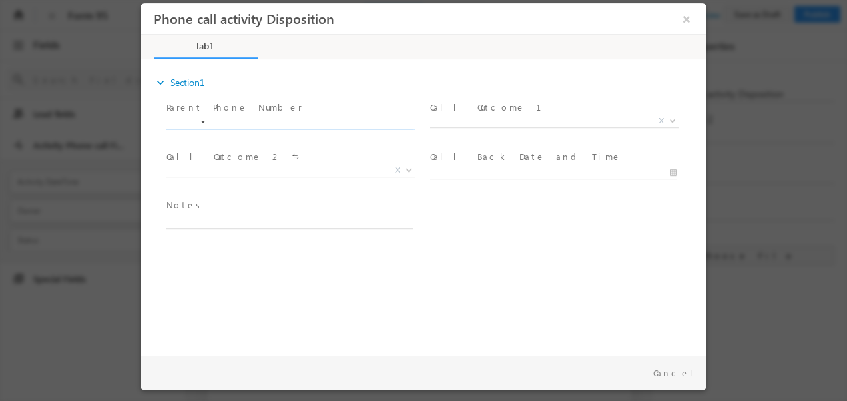
click at [226, 128] on input "text" at bounding box center [289, 122] width 246 height 13
drag, startPoint x: 204, startPoint y: 121, endPoint x: 188, endPoint y: 142, distance: 26.6
click at [204, 121] on div at bounding box center [203, 121] width 4 height 3
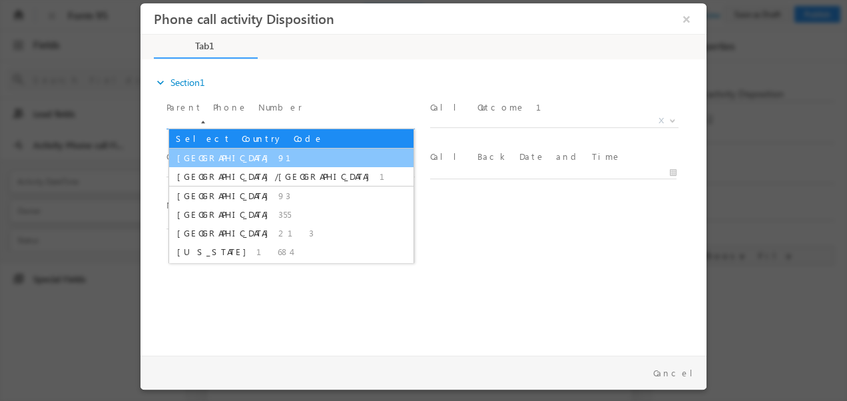
click at [184, 148] on ul "Select Country Code India 91 United States/Canada 1 Afghanistan 93 Albania 355 …" at bounding box center [291, 195] width 246 height 134
click at [188, 162] on span "India" at bounding box center [226, 157] width 98 height 11
type input "+91"
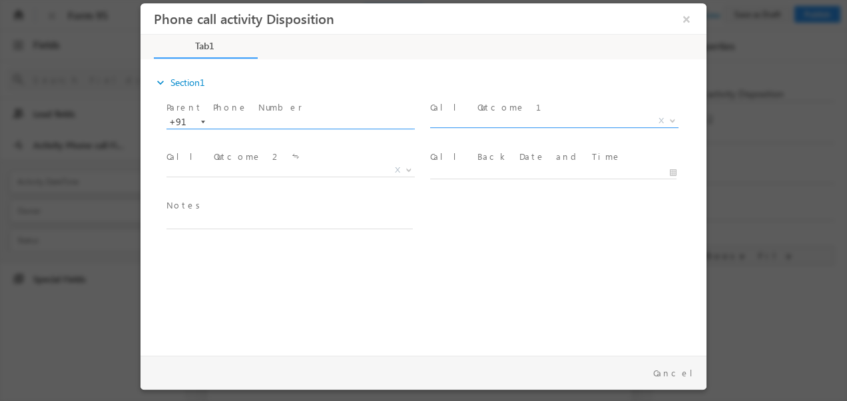
click at [471, 121] on span "X" at bounding box center [554, 121] width 248 height 13
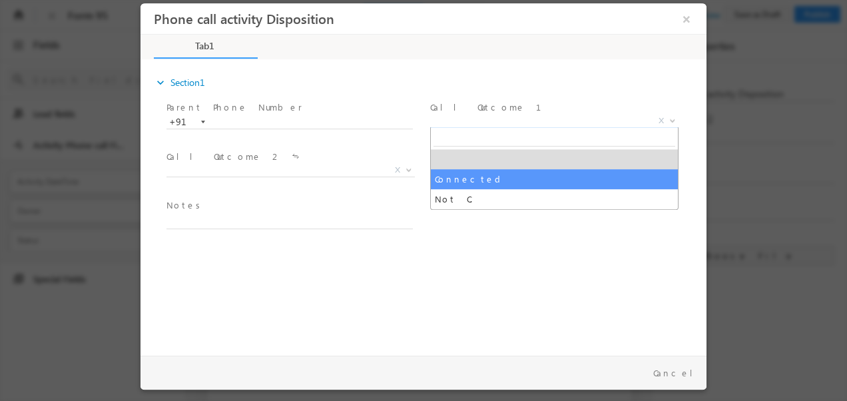
select select "Connected"
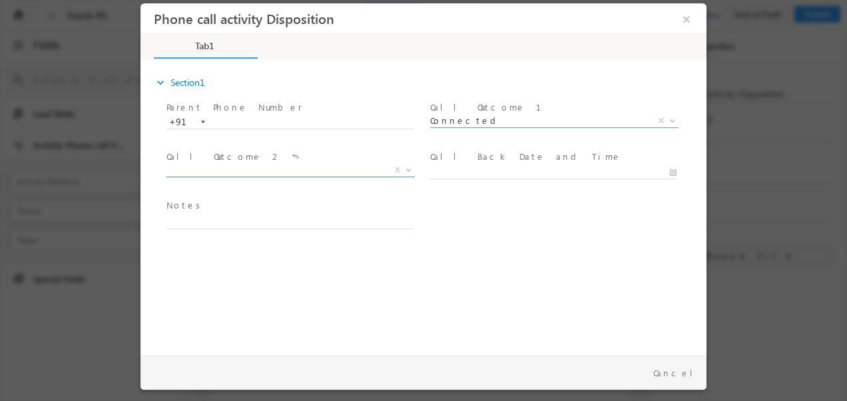
click at [269, 166] on span "X" at bounding box center [290, 170] width 248 height 13
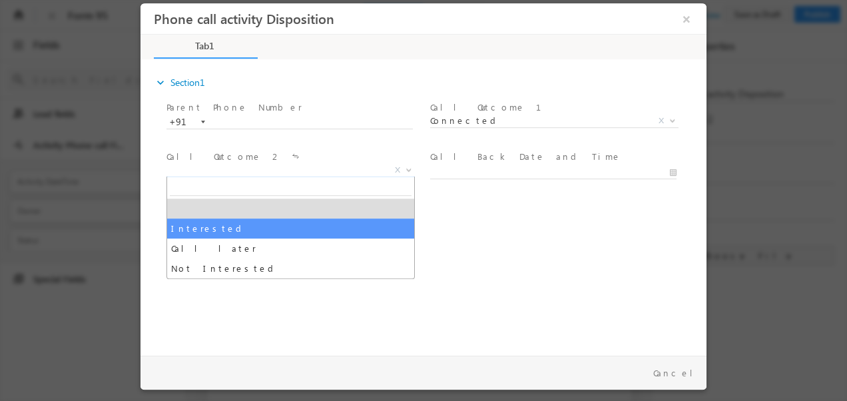
select select "Interested"
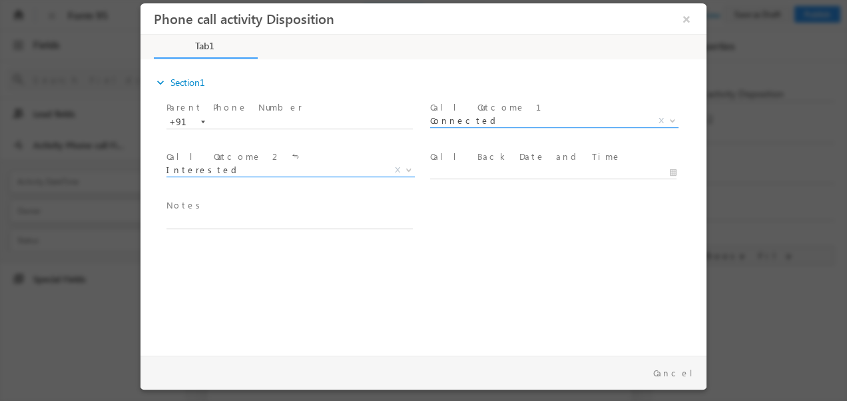
click at [460, 120] on span "Connected" at bounding box center [538, 121] width 216 height 12
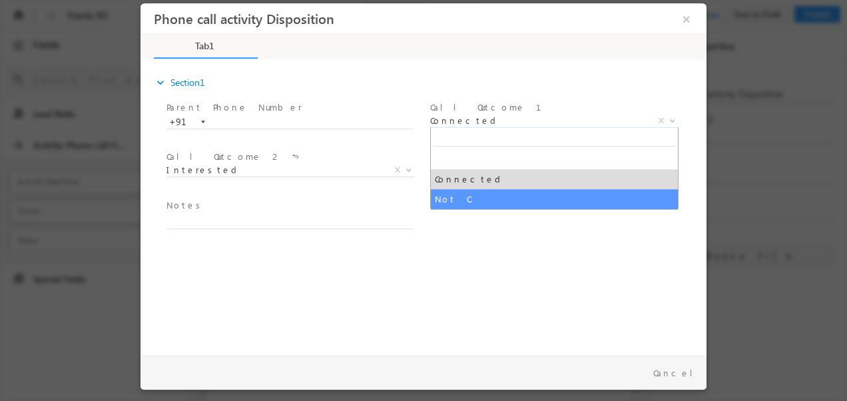
select select "Not C."
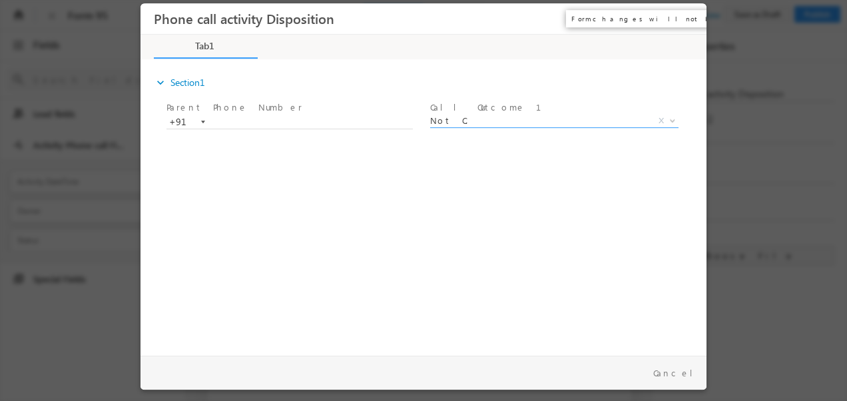
click at [688, 20] on button "×" at bounding box center [686, 19] width 23 height 25
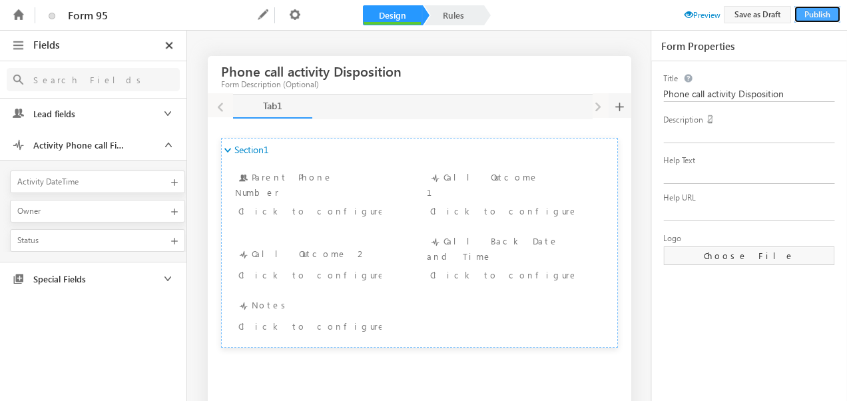
click at [810, 12] on button "Publish" at bounding box center [817, 14] width 46 height 17
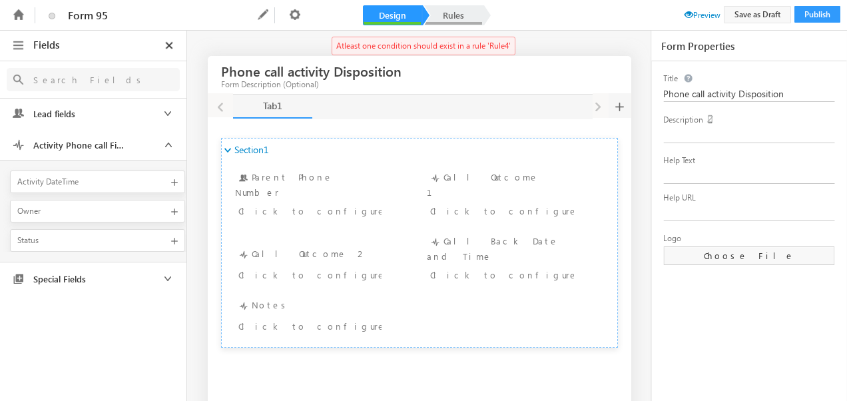
click at [451, 21] on link "Rules" at bounding box center [453, 15] width 59 height 20
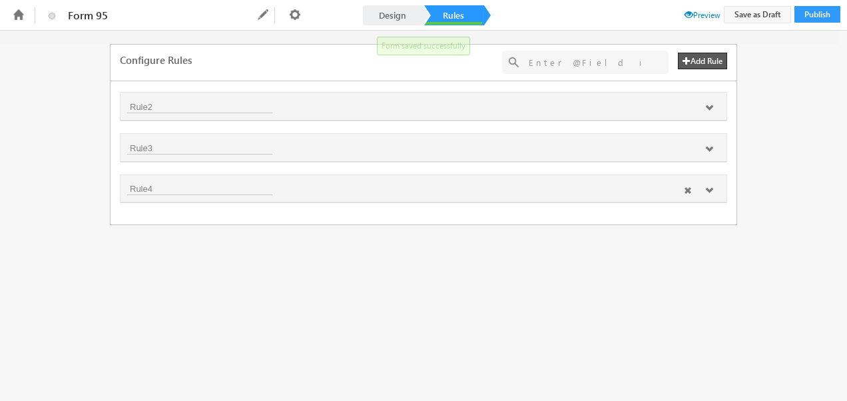
click at [687, 188] on icon at bounding box center [688, 190] width 8 height 8
click at [810, 11] on button "Publish" at bounding box center [817, 14] width 46 height 17
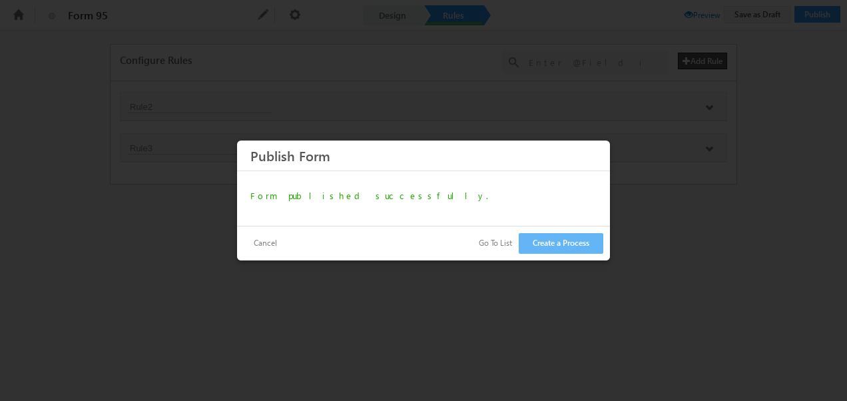
click at [495, 242] on button "Go To List" at bounding box center [495, 243] width 60 height 19
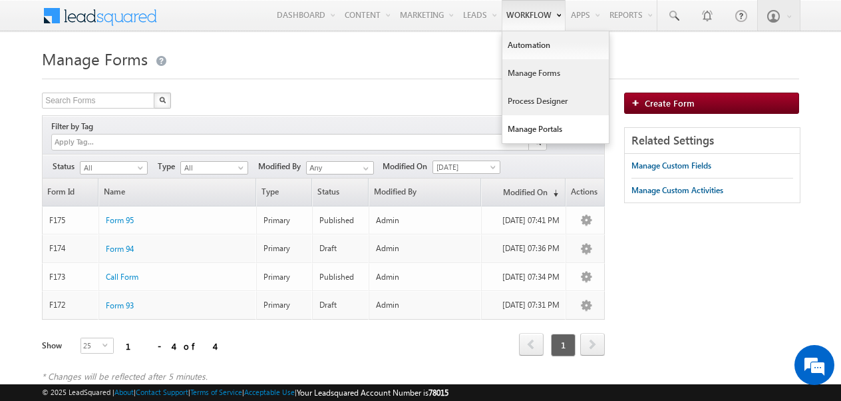
click at [525, 99] on link "Process Designer" at bounding box center [556, 101] width 107 height 28
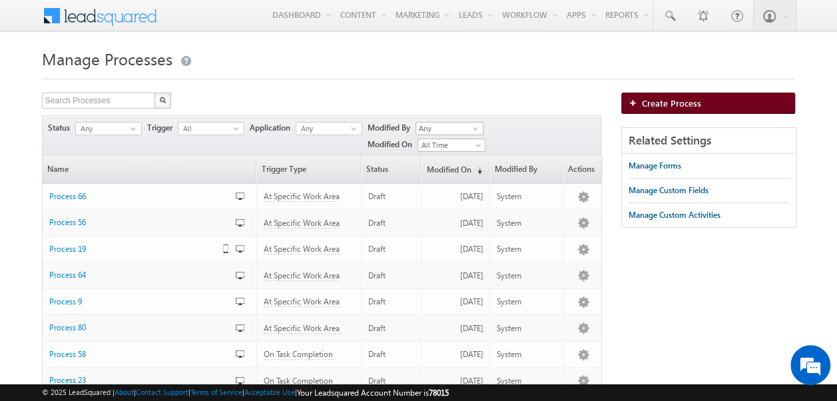
click at [644, 102] on span "Create Process" at bounding box center [671, 102] width 59 height 11
click at [656, 102] on span "Create Process" at bounding box center [671, 102] width 59 height 11
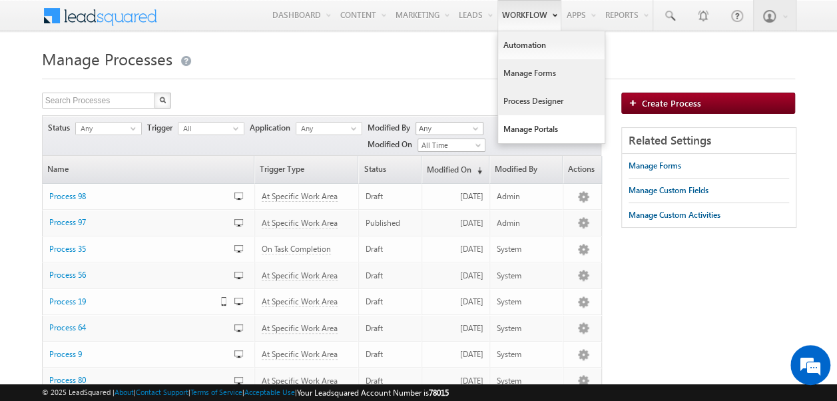
click at [521, 78] on link "Manage Forms" at bounding box center [551, 73] width 107 height 28
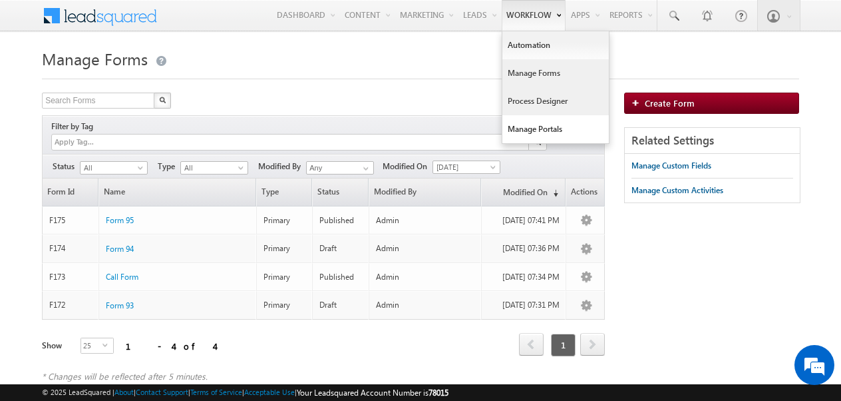
click at [534, 102] on link "Process Designer" at bounding box center [556, 101] width 107 height 28
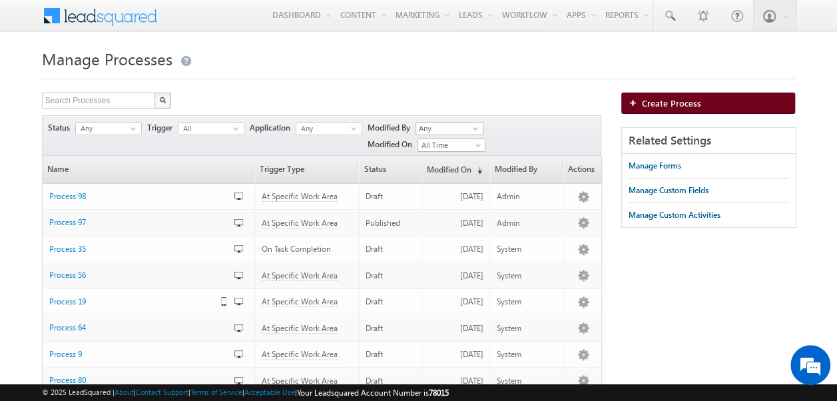
click at [652, 104] on span "Create Process" at bounding box center [671, 102] width 59 height 11
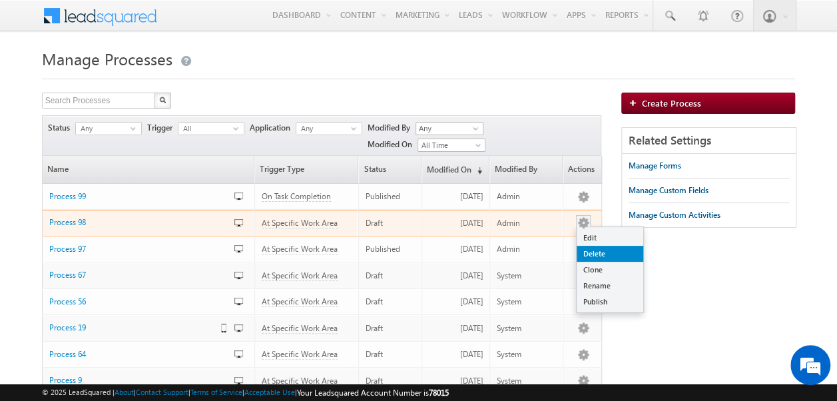
click at [591, 254] on link "Delete" at bounding box center [610, 254] width 67 height 16
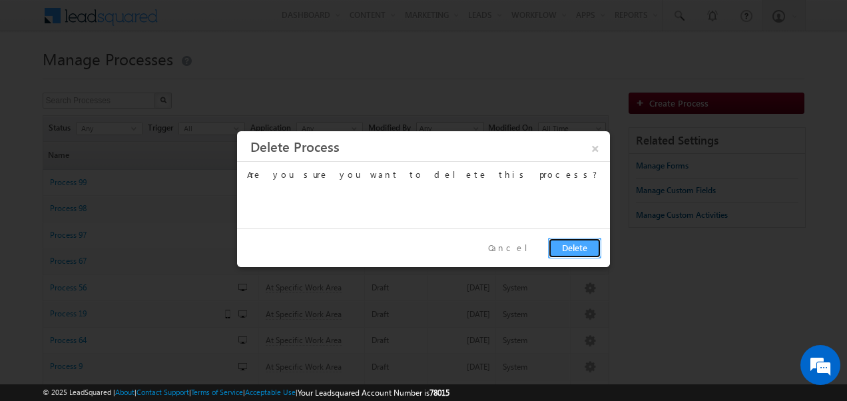
click at [571, 249] on button "Delete" at bounding box center [574, 248] width 53 height 21
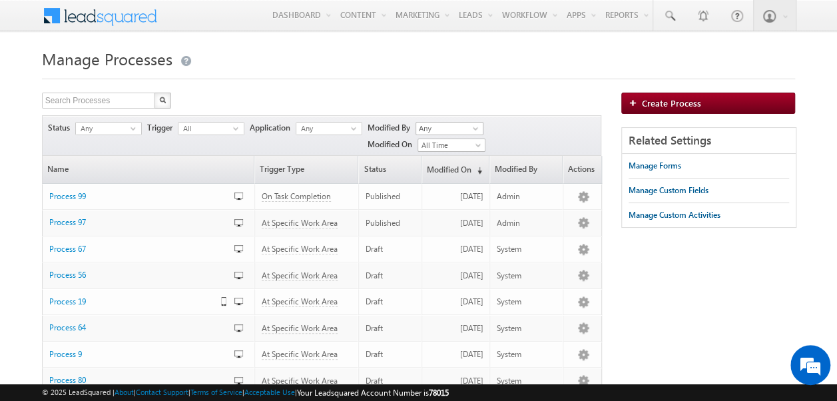
drag, startPoint x: 300, startPoint y: 145, endPoint x: 308, endPoint y: 146, distance: 8.0
click at [300, 145] on div "Status Any select -1 Trigger All select 0 Application Any select 0 Modified By …" at bounding box center [321, 135] width 559 height 41
click at [477, 126] on span at bounding box center [475, 128] width 11 height 11
drag, startPoint x: 547, startPoint y: 121, endPoint x: 489, endPoint y: 162, distance: 71.7
click at [547, 121] on div "Status Any select -1 Trigger All select 0 Application Any select 0 Modified By …" at bounding box center [321, 135] width 559 height 41
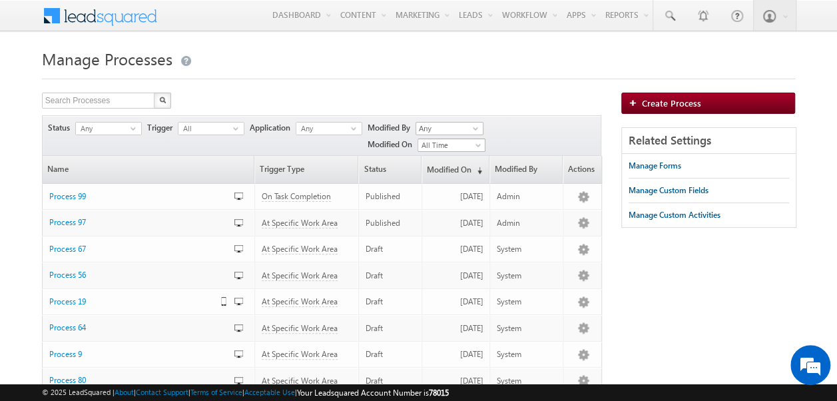
drag, startPoint x: 474, startPoint y: 141, endPoint x: 460, endPoint y: 170, distance: 32.5
click at [473, 143] on span "All Time" at bounding box center [449, 145] width 63 height 12
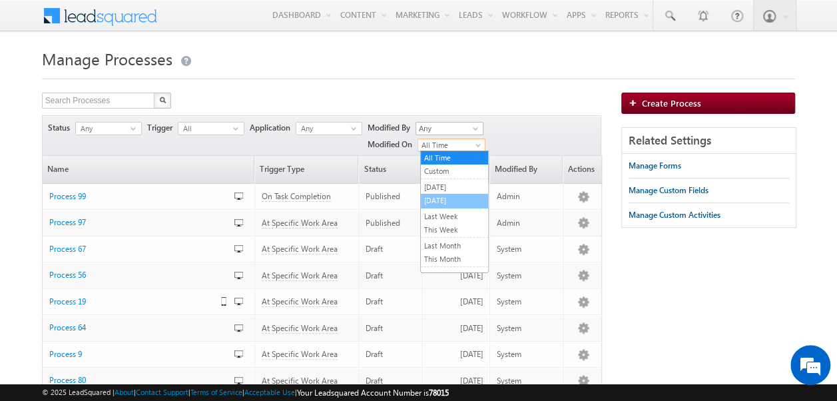
click at [435, 194] on link "[DATE]" at bounding box center [454, 200] width 67 height 12
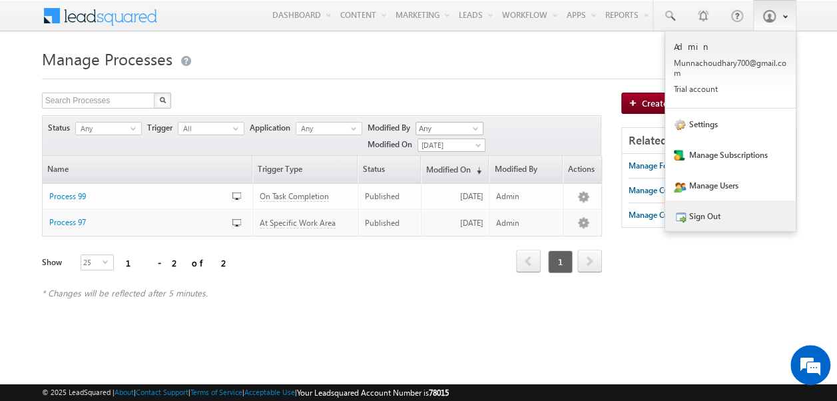
click at [691, 222] on link "Sign Out" at bounding box center [730, 215] width 130 height 31
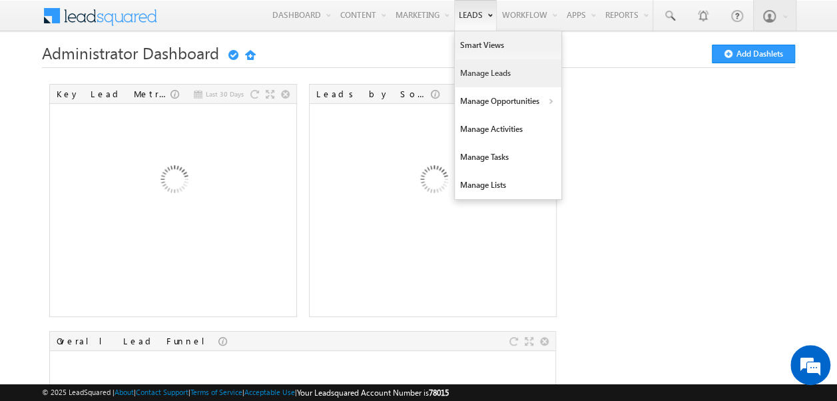
click at [471, 77] on link "Manage Leads" at bounding box center [508, 73] width 107 height 28
